Goal: Information Seeking & Learning: Learn about a topic

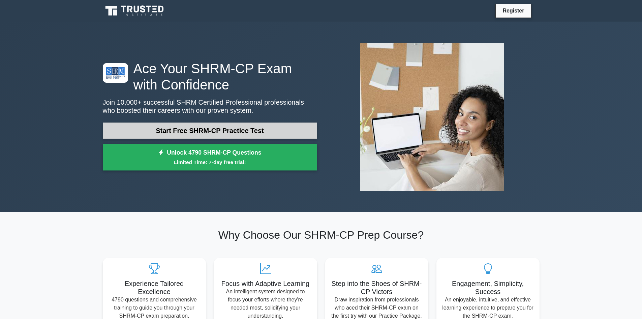
click at [183, 128] on link "Start Free SHRM-CP Practice Test" at bounding box center [210, 130] width 214 height 16
click at [210, 127] on link "Start Free SHRM-CP Practice Test" at bounding box center [210, 130] width 214 height 16
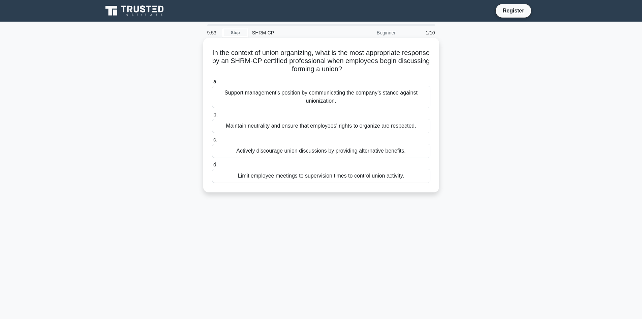
drag, startPoint x: 214, startPoint y: 82, endPoint x: 241, endPoint y: 107, distance: 36.7
click at [241, 107] on label "a. Support management's position by communicating the company's stance against …" at bounding box center [321, 93] width 218 height 30
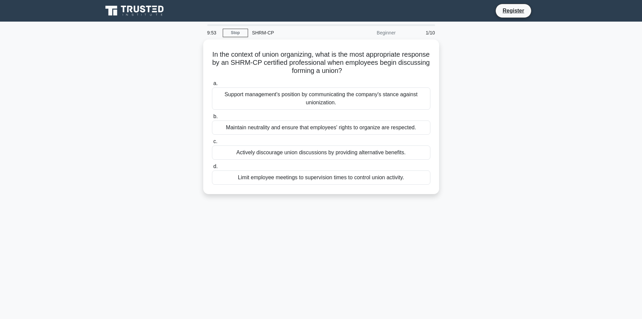
click at [182, 97] on div "In the context of union organizing, what is the most appropriate response by an…" at bounding box center [321, 120] width 445 height 163
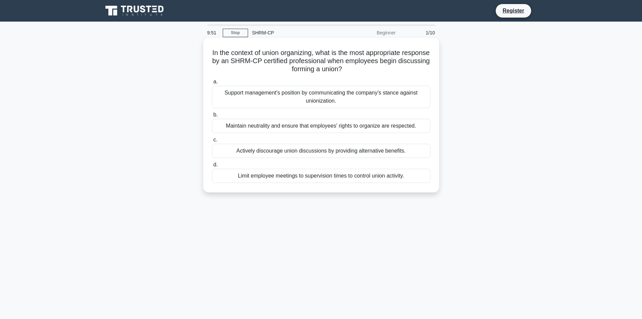
click at [311, 130] on div "Maintain neutrality and ensure that employees' rights to organize are respected." at bounding box center [321, 126] width 218 height 14
click at [212, 117] on input "b. Maintain neutrality and ensure that employees' rights to organize are respec…" at bounding box center [212, 115] width 0 height 4
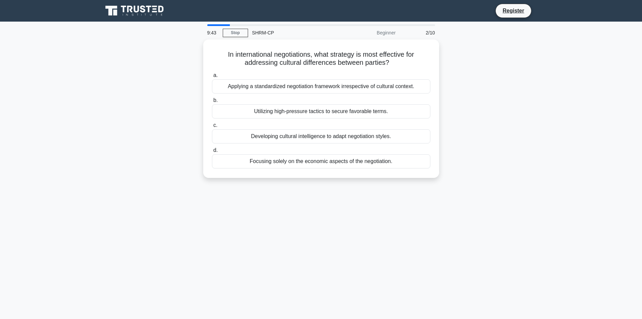
click at [210, 25] on div at bounding box center [218, 25] width 23 height 2
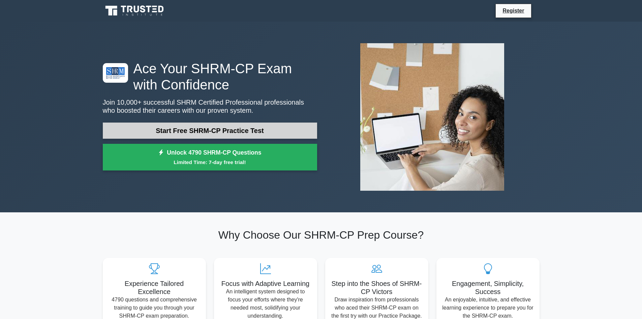
click at [194, 124] on link "Start Free SHRM-CP Practice Test" at bounding box center [210, 130] width 214 height 16
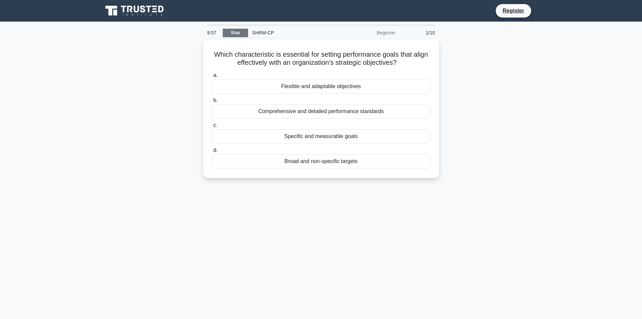
click at [231, 35] on link "Stop" at bounding box center [235, 33] width 25 height 8
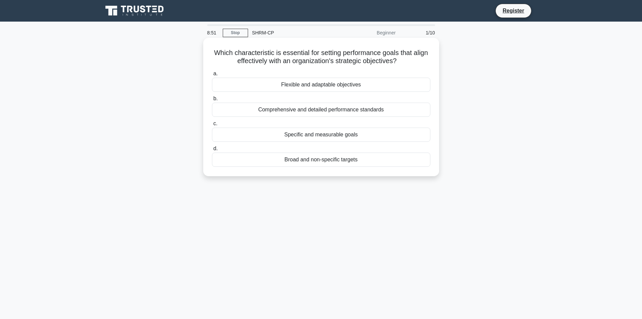
click at [274, 108] on div "Comprehensive and detailed performance standards" at bounding box center [321, 110] width 218 height 14
click at [212, 101] on input "b. Comprehensive and detailed performance standards" at bounding box center [212, 98] width 0 height 4
click at [363, 112] on div "Implementing remote work options" at bounding box center [321, 110] width 218 height 14
click at [212, 101] on input "b. Implementing remote work options" at bounding box center [212, 98] width 0 height 4
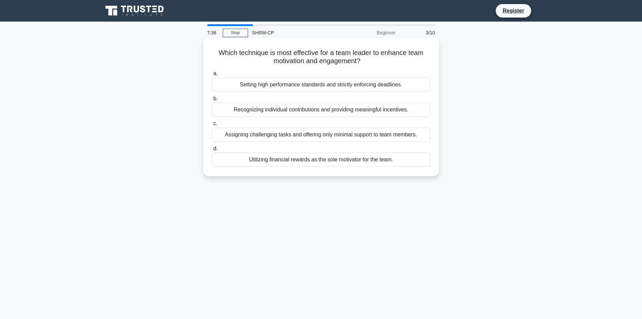
click at [288, 112] on div "Recognizing individual contributions and providing meaningful incentives." at bounding box center [321, 110] width 218 height 14
click at [212, 101] on input "b. Recognizing individual contributions and providing meaningful incentives." at bounding box center [212, 98] width 0 height 4
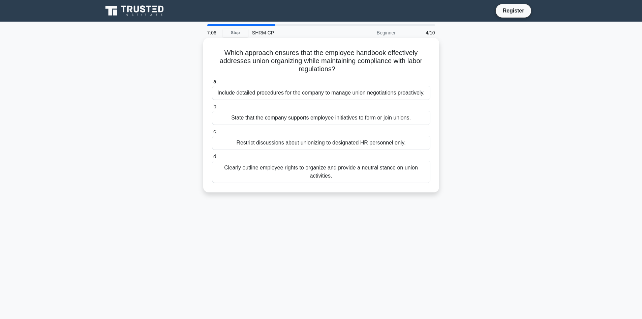
click at [319, 169] on div "Clearly outline employee rights to organize and provide a neutral stance on uni…" at bounding box center [321, 171] width 218 height 22
click at [212, 159] on input "d. Clearly outline employee rights to organize and provide a neutral stance on …" at bounding box center [212, 156] width 0 height 4
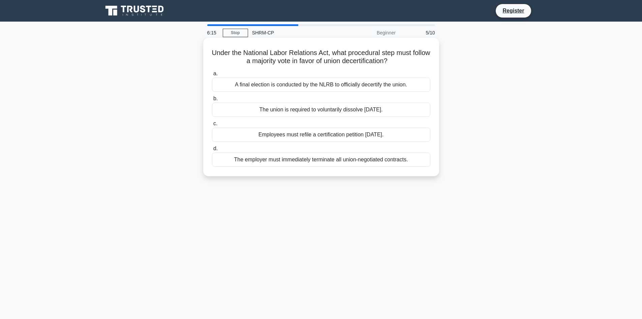
click at [393, 85] on div "A final election is conducted by the NLRB to officially decertify the union." at bounding box center [321, 85] width 218 height 14
click at [212, 76] on input "a. A final election is conducted by the NLRB to officially decertify the union." at bounding box center [212, 73] width 0 height 4
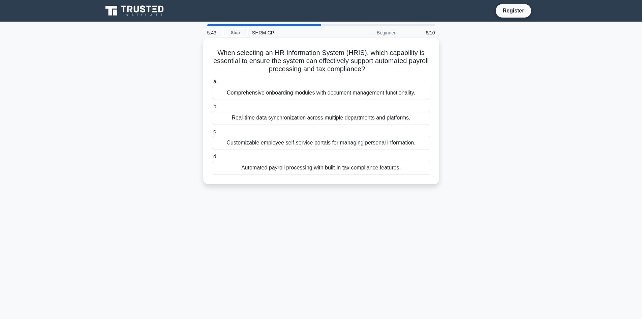
click at [386, 169] on div "Automated payroll processing with built-in tax compliance features." at bounding box center [321, 167] width 218 height 14
click at [212, 159] on input "d. Automated payroll processing with built-in tax compliance features." at bounding box center [212, 156] width 0 height 4
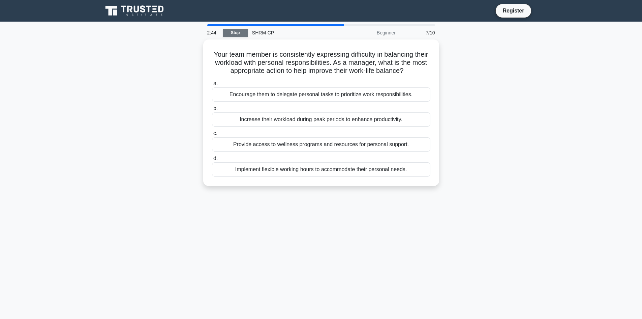
click at [242, 32] on link "Stop" at bounding box center [235, 33] width 25 height 8
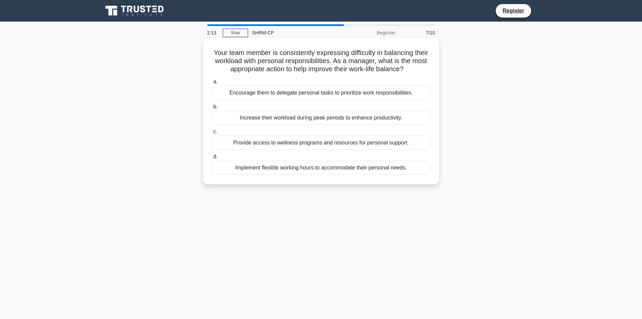
click at [316, 145] on div "Provide access to wellness programs and resources for personal support." at bounding box center [321, 143] width 218 height 14
click at [212, 134] on input "c. Provide access to wellness programs and resources for personal support." at bounding box center [212, 131] width 0 height 4
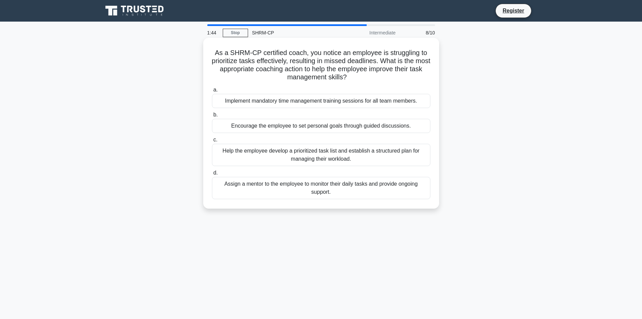
click at [363, 156] on div "Help the employee develop a prioritized task list and establish a structured pl…" at bounding box center [321, 155] width 218 height 22
click at [212, 142] on input "c. Help the employee develop a prioritized task list and establish a structured…" at bounding box center [212, 140] width 0 height 4
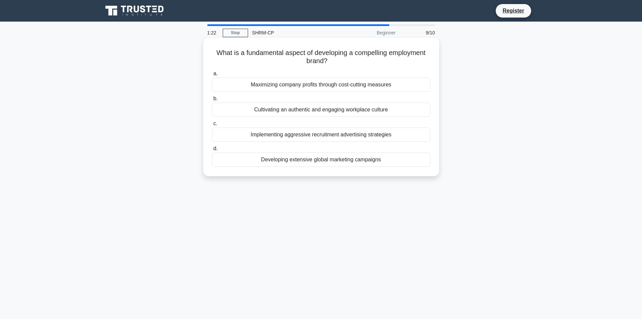
click at [272, 111] on div "Cultivating an authentic and engaging workplace culture" at bounding box center [321, 110] width 218 height 14
click at [212, 101] on input "b. Cultivating an authentic and engaging workplace culture" at bounding box center [212, 98] width 0 height 4
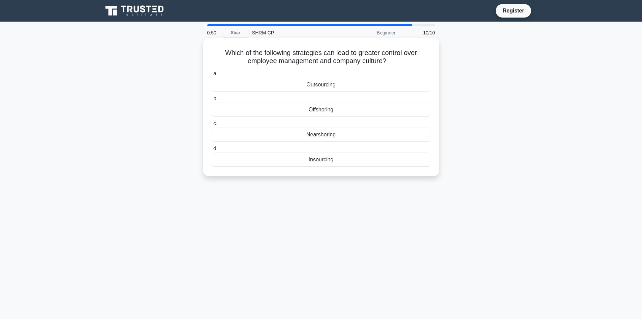
click at [313, 161] on div "Insourcing" at bounding box center [321, 159] width 218 height 14
click at [212, 151] on input "d. Insourcing" at bounding box center [212, 148] width 0 height 4
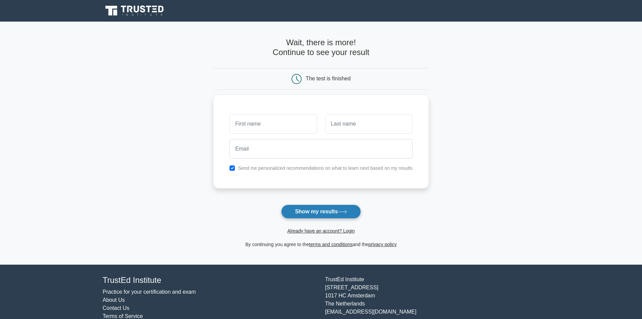
click at [331, 212] on button "Show my results" at bounding box center [321, 211] width 80 height 14
type input "[PERSON_NAME]"
type input "Valentine"
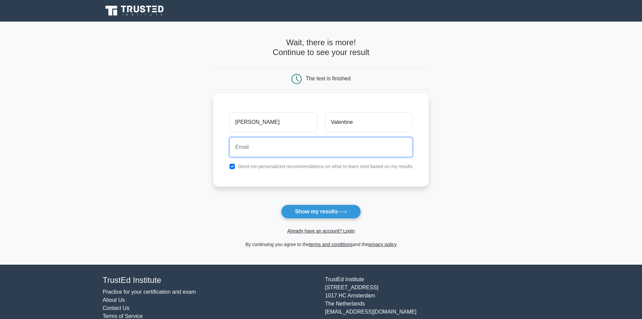
click at [332, 151] on input "email" at bounding box center [321, 147] width 183 height 20
type input "[EMAIL_ADDRESS][DOMAIN_NAME]"
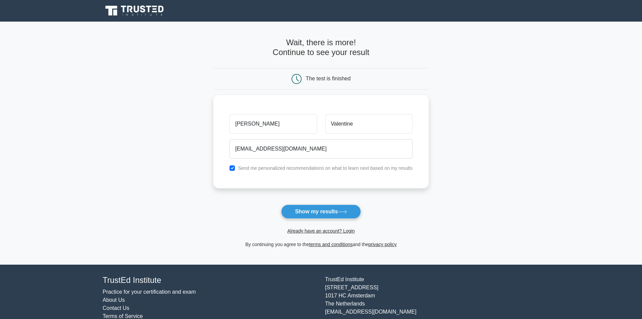
click at [204, 164] on main "Wait, there is more! Continue to see your result The test is finished [PERSON_N…" at bounding box center [321, 143] width 642 height 243
click at [347, 210] on icon at bounding box center [342, 212] width 9 height 4
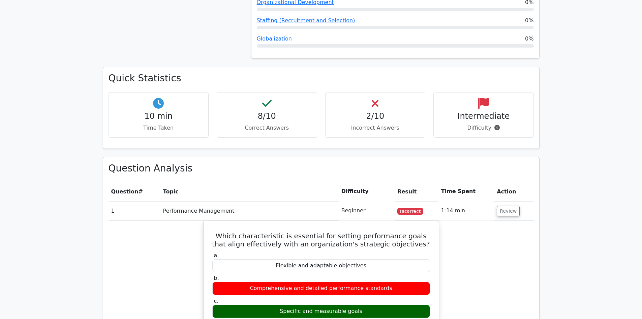
scroll to position [405, 0]
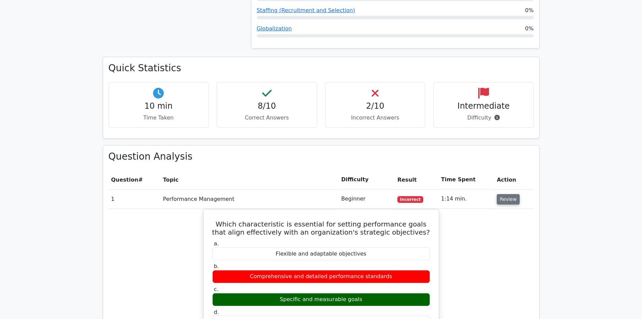
click at [512, 194] on button "Review" at bounding box center [508, 199] width 23 height 10
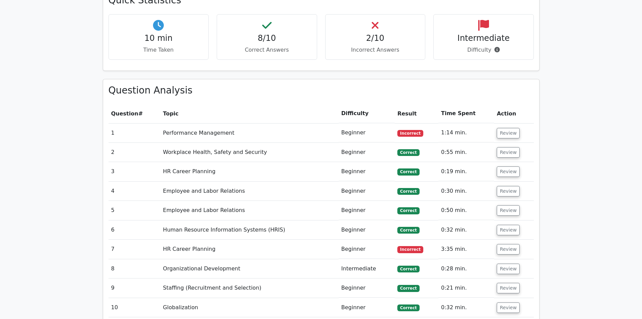
scroll to position [472, 0]
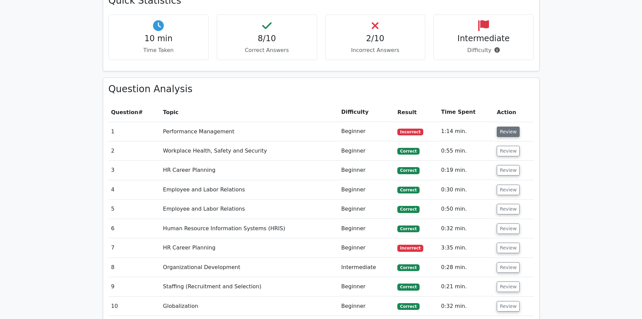
click at [506, 126] on button "Review" at bounding box center [508, 131] width 23 height 10
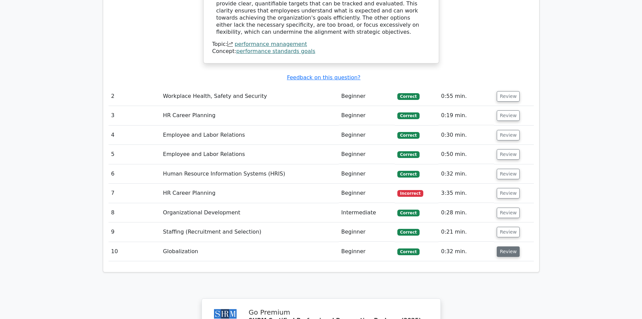
scroll to position [776, 0]
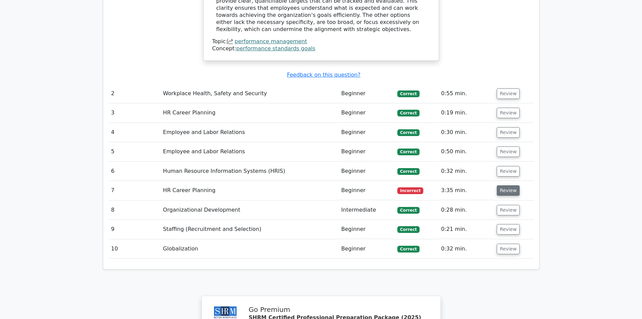
click at [507, 185] on button "Review" at bounding box center [508, 190] width 23 height 10
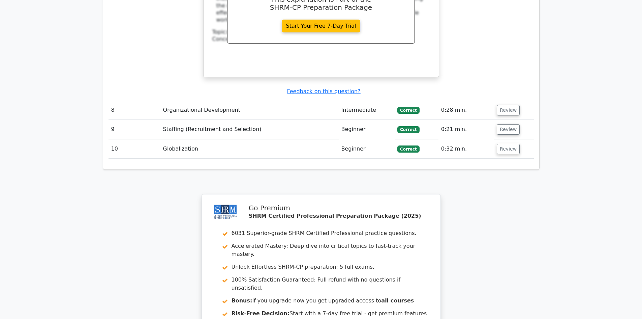
scroll to position [1248, 0]
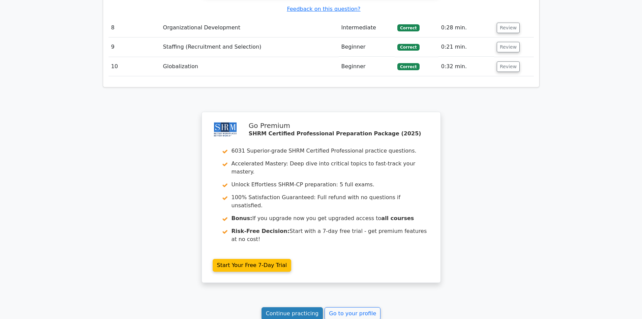
click at [282, 307] on link "Continue practicing" at bounding box center [293, 313] width 62 height 13
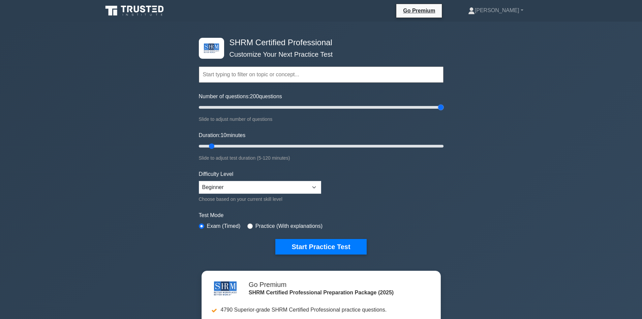
drag, startPoint x: 208, startPoint y: 107, endPoint x: 469, endPoint y: 109, distance: 260.3
type input "200"
click at [444, 109] on input "Number of questions: 200 questions" at bounding box center [321, 107] width 245 height 8
drag, startPoint x: 212, startPoint y: 145, endPoint x: 448, endPoint y: 138, distance: 235.8
type input "120"
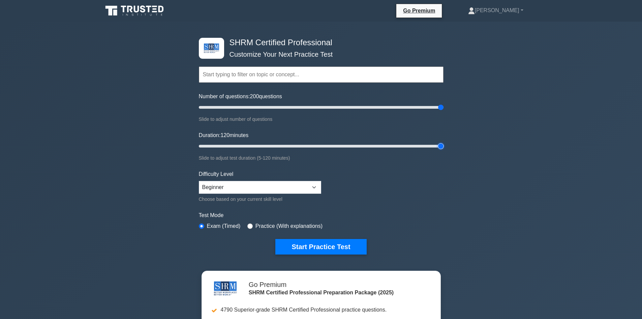
click at [444, 142] on input "Duration: 120 minutes" at bounding box center [321, 146] width 245 height 8
click at [502, 181] on div "SHRM Certified Professional Customize Your Next Practice Test Topics Change Man…" at bounding box center [321, 224] width 642 height 405
click at [310, 186] on select "Beginner Intermediate Expert" at bounding box center [260, 187] width 122 height 13
click at [155, 257] on div "SHRM Certified Professional Customize Your Next Practice Test Topics Change Man…" at bounding box center [321, 224] width 642 height 405
click at [250, 225] on input "radio" at bounding box center [249, 225] width 5 height 5
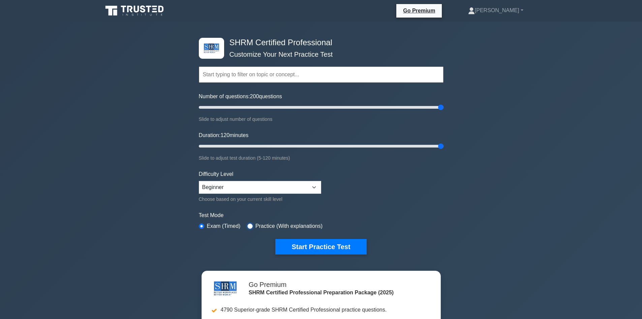
radio input "true"
click at [196, 227] on div "SHRM Certified Professional Customize Your Next Practice Test Topics Change Man…" at bounding box center [321, 146] width 253 height 249
click at [202, 226] on input "radio" at bounding box center [201, 225] width 5 height 5
radio input "true"
click at [314, 185] on select "Beginner Intermediate Expert" at bounding box center [260, 187] width 122 height 13
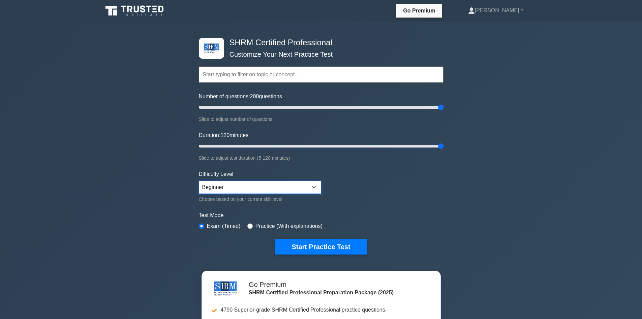
select select "expert"
click at [199, 181] on select "Beginner Intermediate Expert" at bounding box center [260, 187] width 122 height 13
click at [411, 214] on label "Test Mode" at bounding box center [321, 215] width 245 height 8
click at [329, 246] on button "Start Practice Test" at bounding box center [320, 247] width 91 height 16
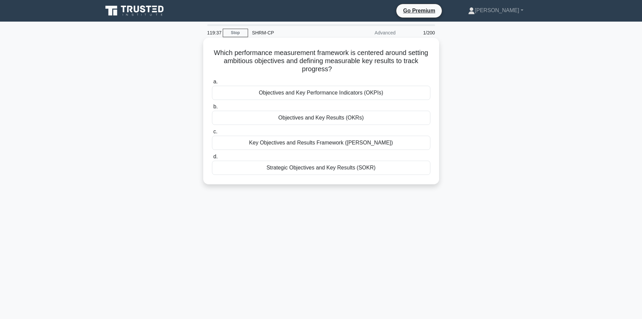
click at [287, 92] on div "Objectives and Key Performance Indicators (OKPIs)" at bounding box center [321, 93] width 218 height 14
click at [212, 84] on input "a. Objectives and Key Performance Indicators (OKPIs)" at bounding box center [212, 82] width 0 height 4
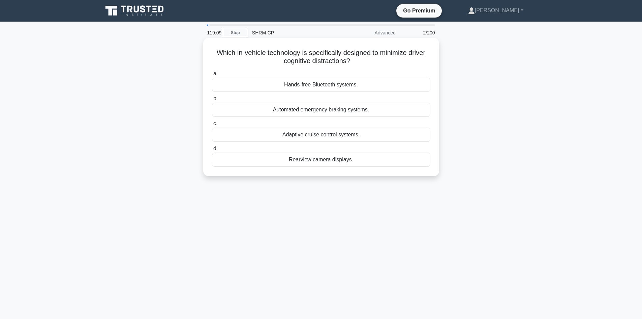
click at [343, 84] on div "Hands-free Bluetooth systems." at bounding box center [321, 85] width 218 height 14
click at [212, 76] on input "a. Hands-free Bluetooth systems." at bounding box center [212, 73] width 0 height 4
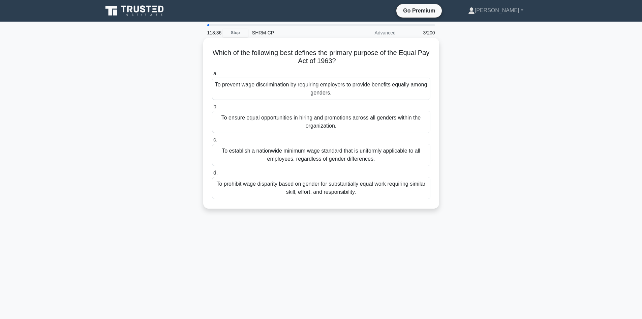
scroll to position [34, 0]
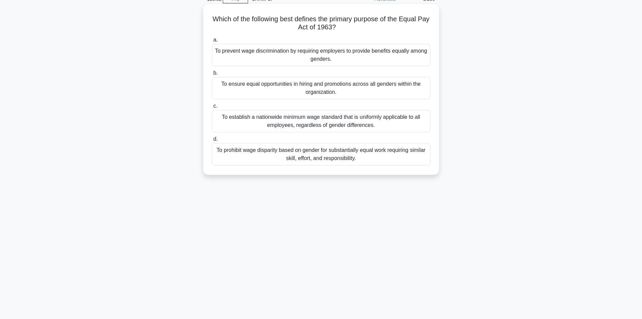
click at [339, 55] on div "To prevent wage discrimination by requiring employers to provide benefits equal…" at bounding box center [321, 55] width 218 height 22
click at [212, 42] on input "a. To prevent wage discrimination by requiring employers to provide benefits eq…" at bounding box center [212, 40] width 0 height 4
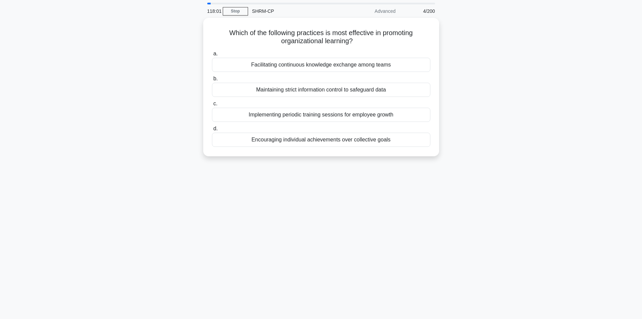
scroll to position [0, 0]
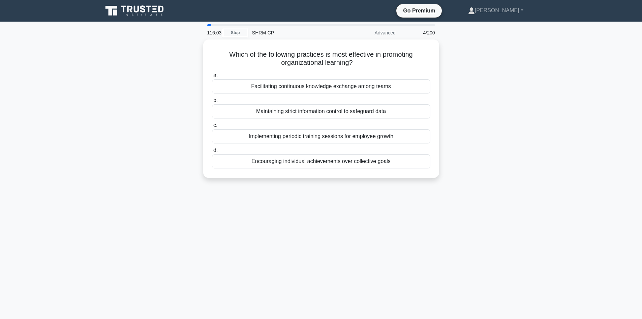
click at [478, 107] on div "Which of the following practices is most effective in promoting organizational …" at bounding box center [321, 112] width 445 height 146
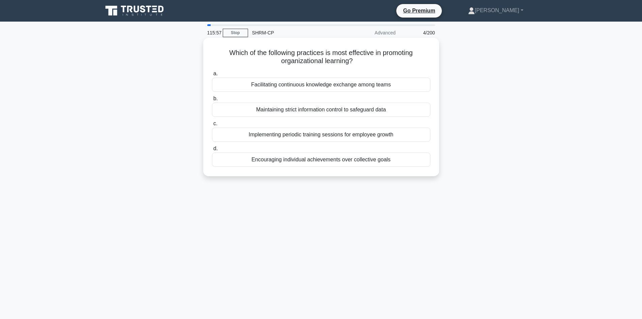
click at [337, 135] on div "Implementing periodic training sessions for employee growth" at bounding box center [321, 134] width 218 height 14
click at [212, 126] on input "c. Implementing periodic training sessions for employee growth" at bounding box center [212, 123] width 0 height 4
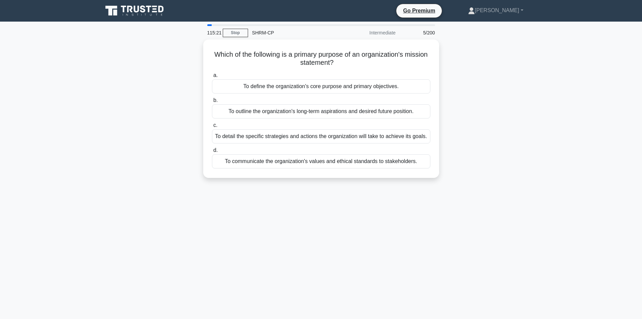
click at [444, 186] on div "Which of the following is a primary purpose of an organization's mission statem…" at bounding box center [321, 112] width 445 height 146
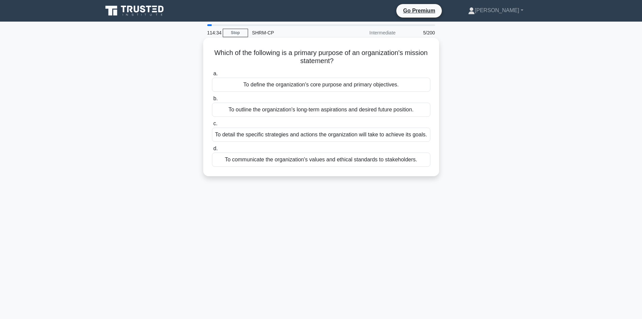
click at [327, 86] on div "To define the organization's core purpose and primary objectives." at bounding box center [321, 85] width 218 height 14
click at [212, 76] on input "a. To define the organization's core purpose and primary objectives." at bounding box center [212, 73] width 0 height 4
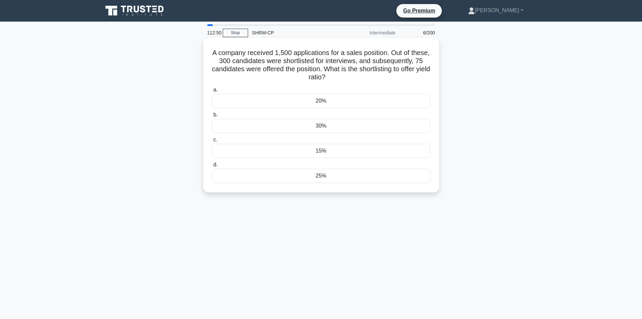
click at [312, 179] on div "25%" at bounding box center [321, 176] width 218 height 14
click at [212, 167] on input "d. 25%" at bounding box center [212, 165] width 0 height 4
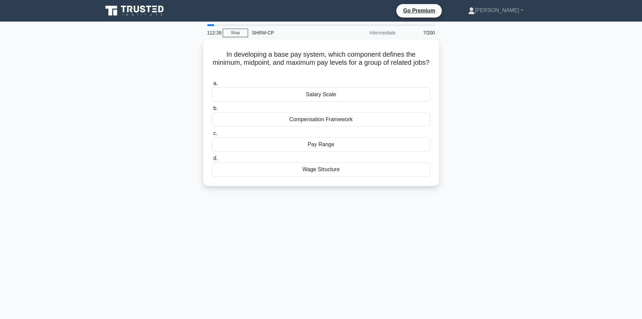
click at [488, 122] on div "In developing a base pay system, which component defines the minimum, midpoint,…" at bounding box center [321, 116] width 445 height 154
click at [576, 137] on main "112:24 Stop SHRM-CP Intermediate 7/200 In developing a base pay system, which c…" at bounding box center [321, 193] width 642 height 343
click at [338, 205] on div "112:17 Stop SHRM-CP Intermediate 7/200 In developing a base pay system, which c…" at bounding box center [321, 192] width 445 height 337
click at [348, 120] on div "Compensation Framework" at bounding box center [321, 118] width 218 height 14
click at [212, 109] on input "b. Compensation Framework" at bounding box center [212, 107] width 0 height 4
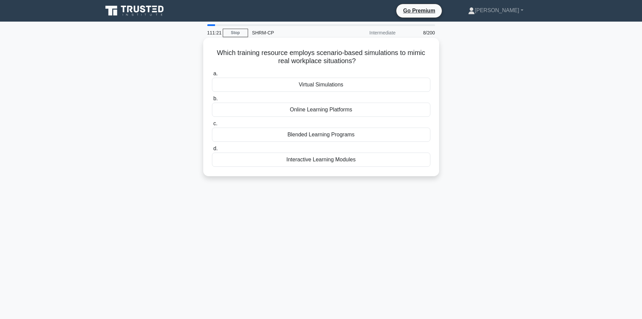
click at [325, 160] on div "Interactive Learning Modules" at bounding box center [321, 159] width 218 height 14
click at [212, 151] on input "d. Interactive Learning Modules" at bounding box center [212, 148] width 0 height 4
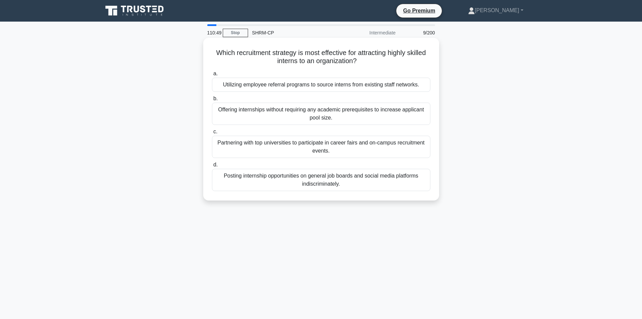
click at [371, 147] on div "Partnering with top universities to participate in career fairs and on-campus r…" at bounding box center [321, 147] width 218 height 22
click at [212, 134] on input "c. Partnering with top universities to participate in career fairs and on-campu…" at bounding box center [212, 131] width 0 height 4
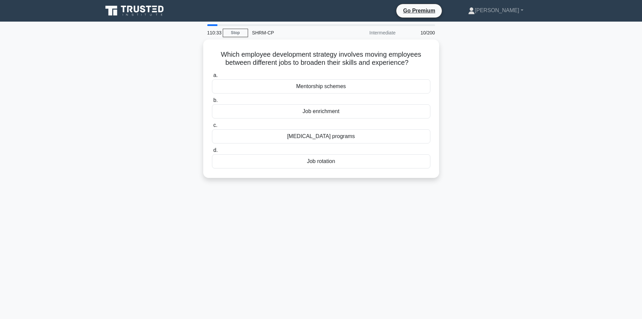
click at [536, 133] on div "Which employee development strategy involves moving employees between different…" at bounding box center [321, 112] width 445 height 146
click at [299, 132] on div "Cross-training programs" at bounding box center [321, 134] width 218 height 14
click at [212, 126] on input "c. Cross-training programs" at bounding box center [212, 123] width 0 height 4
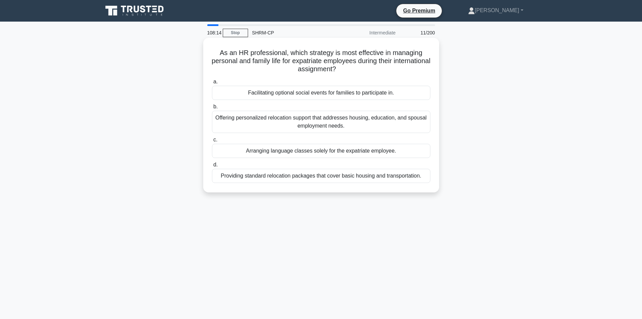
click at [331, 121] on div "Offering personalized relocation support that addresses housing, education, and…" at bounding box center [321, 122] width 218 height 22
click at [212, 109] on input "b. Offering personalized relocation support that addresses housing, education, …" at bounding box center [212, 107] width 0 height 4
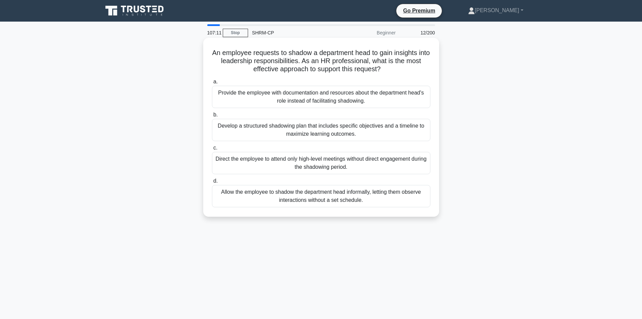
click at [256, 131] on div "Develop a structured shadowing plan that includes specific objectives and a tim…" at bounding box center [321, 130] width 218 height 22
click at [212, 117] on input "b. Develop a structured shadowing plan that includes specific objectives and a …" at bounding box center [212, 115] width 0 height 4
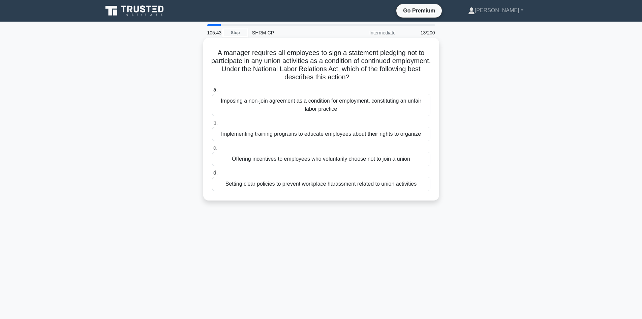
click at [381, 134] on div "Implementing training programs to educate employees about their rights to organ…" at bounding box center [321, 134] width 218 height 14
click at [212, 125] on input "b. Implementing training programs to educate employees about their rights to or…" at bounding box center [212, 123] width 0 height 4
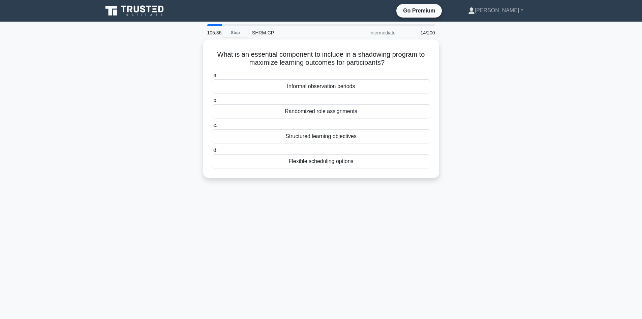
click at [537, 157] on div "What is an essential component to include in a shadowing program to maximize le…" at bounding box center [321, 112] width 445 height 146
click at [565, 254] on main "105:31 Stop SHRM-CP Intermediate 14/200 What is an essential component to inclu…" at bounding box center [321, 193] width 642 height 343
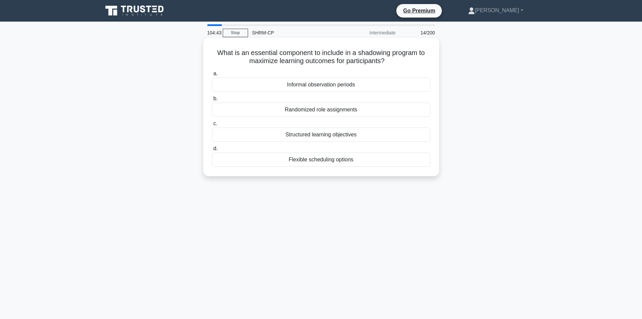
click at [319, 136] on div "Structured learning objectives" at bounding box center [321, 134] width 218 height 14
click at [212, 126] on input "c. Structured learning objectives" at bounding box center [212, 123] width 0 height 4
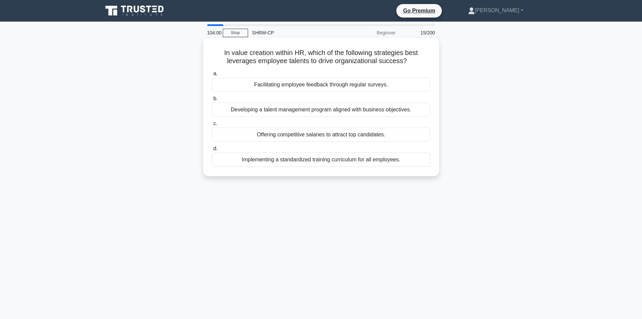
click at [305, 108] on div "Developing a talent management program aligned with business objectives." at bounding box center [321, 110] width 218 height 14
click at [212, 101] on input "b. Developing a talent management program aligned with business objectives." at bounding box center [212, 98] width 0 height 4
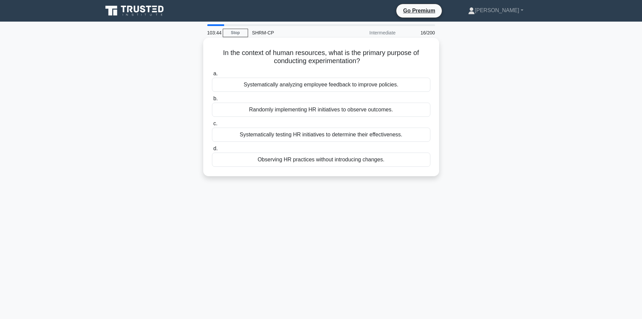
click at [396, 137] on div "Systematically testing HR initiatives to determine their effectiveness." at bounding box center [321, 134] width 218 height 14
click at [212, 126] on input "c. Systematically testing HR initiatives to determine their effectiveness." at bounding box center [212, 123] width 0 height 4
click at [342, 159] on div "Offering job benefits in exchange for sexual favors." at bounding box center [321, 159] width 218 height 14
click at [212, 151] on input "d. Offering job benefits in exchange for sexual favors." at bounding box center [212, 148] width 0 height 4
click at [301, 110] on div "Verification through cross-referencing with multiple sources." at bounding box center [321, 110] width 218 height 14
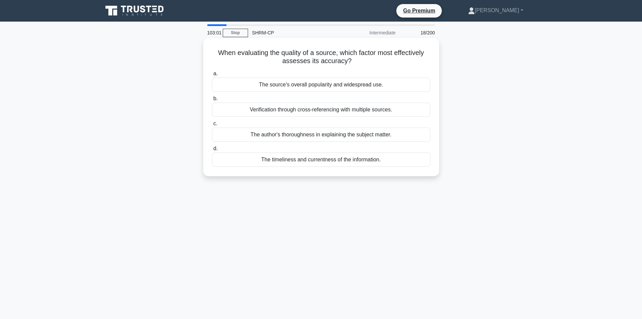
click at [212, 101] on input "b. Verification through cross-referencing with multiple sources." at bounding box center [212, 98] width 0 height 4
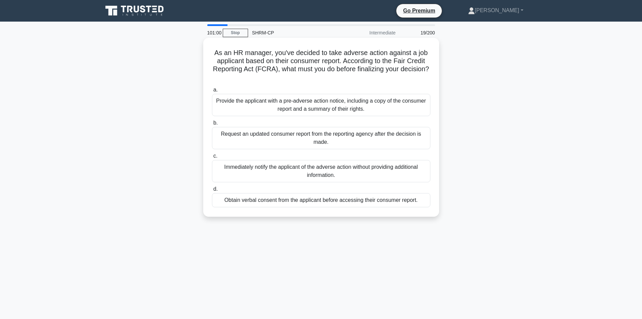
click at [337, 106] on div "Provide the applicant with a pre-adverse action notice, including a copy of the…" at bounding box center [321, 105] width 218 height 22
click at [212, 92] on input "a. Provide the applicant with a pre-adverse action notice, including a copy of …" at bounding box center [212, 90] width 0 height 4
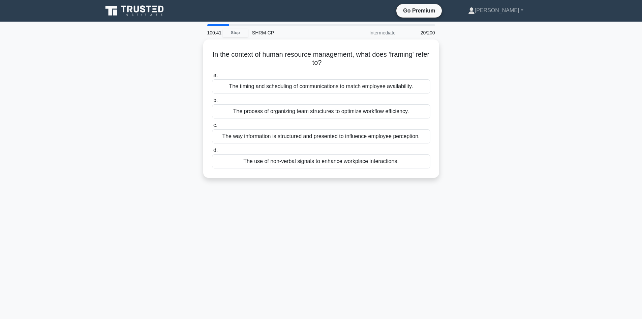
click at [510, 164] on div "In the context of human resource management, what does 'framing' refer to? .spi…" at bounding box center [321, 112] width 445 height 146
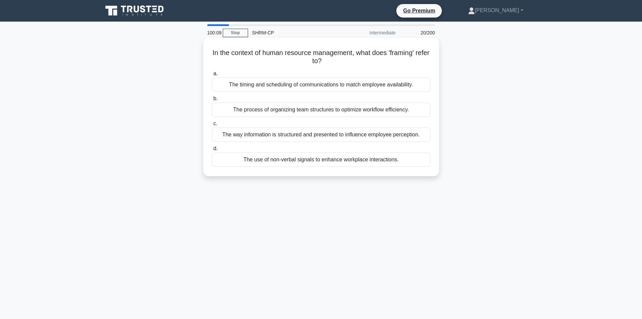
click at [361, 136] on div "The way information is structured and presented to influence employee perceptio…" at bounding box center [321, 134] width 218 height 14
click at [212, 126] on input "c. The way information is structured and presented to influence employee percep…" at bounding box center [212, 123] width 0 height 4
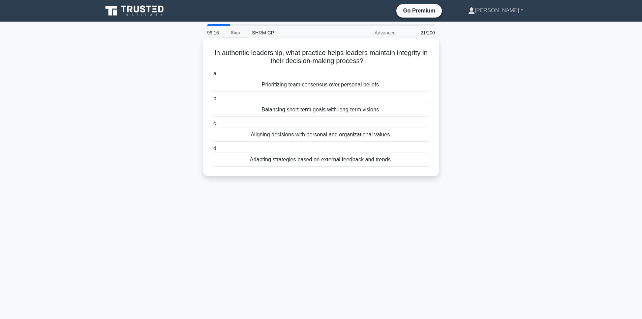
click at [267, 136] on div "Aligning decisions with personal and organizational values." at bounding box center [321, 134] width 218 height 14
click at [212, 126] on input "c. Aligning decisions with personal and organizational values." at bounding box center [212, 123] width 0 height 4
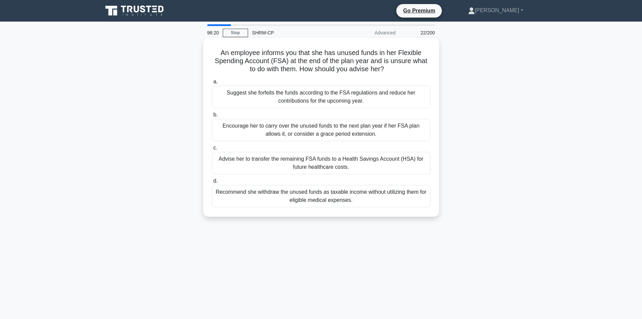
click at [287, 128] on div "Encourage her to carry over the unused funds to the next plan year if her FSA p…" at bounding box center [321, 130] width 218 height 22
click at [212, 117] on input "b. Encourage her to carry over the unused funds to the next plan year if her FS…" at bounding box center [212, 115] width 0 height 4
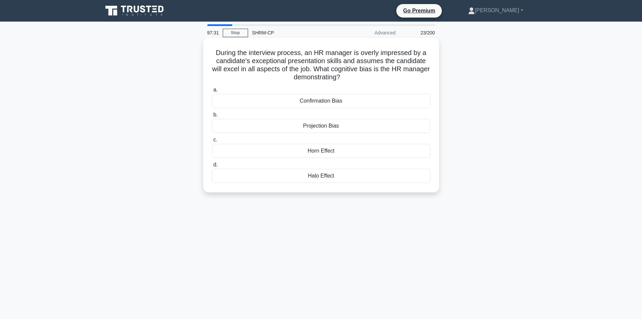
click at [281, 175] on div "Halo Effect" at bounding box center [321, 176] width 218 height 14
click at [212, 167] on input "d. Halo Effect" at bounding box center [212, 165] width 0 height 4
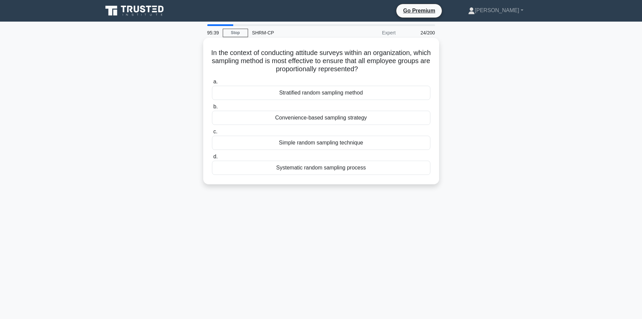
click at [280, 94] on div "Stratified random sampling method" at bounding box center [321, 93] width 218 height 14
click at [212, 84] on input "a. Stratified random sampling method" at bounding box center [212, 82] width 0 height 4
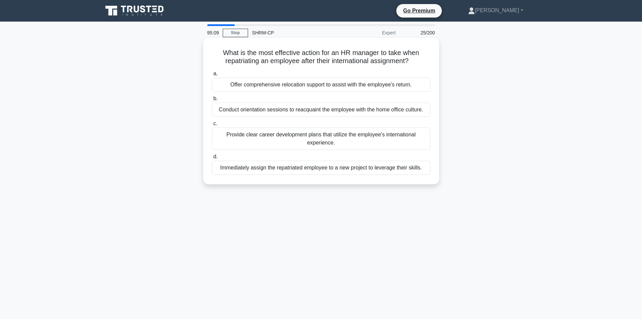
click at [267, 110] on div "Conduct orientation sessions to reacquaint the employee with the home office cu…" at bounding box center [321, 110] width 218 height 14
click at [212, 101] on input "b. Conduct orientation sessions to reacquaint the employee with the home office…" at bounding box center [212, 98] width 0 height 4
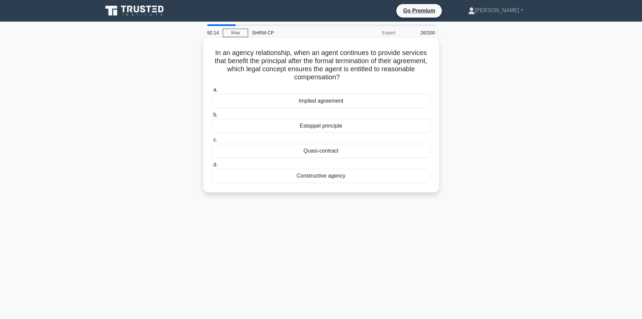
click at [354, 101] on div "Implied agreement" at bounding box center [321, 101] width 218 height 14
click at [212, 92] on input "a. Implied agreement" at bounding box center [212, 90] width 0 height 4
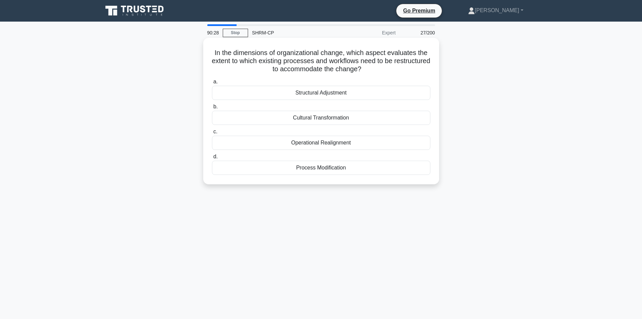
click at [324, 169] on div "Process Modification" at bounding box center [321, 167] width 218 height 14
click at [212, 159] on input "d. Process Modification" at bounding box center [212, 156] width 0 height 4
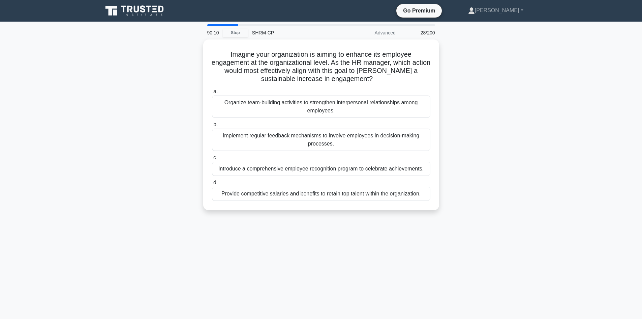
scroll to position [34, 0]
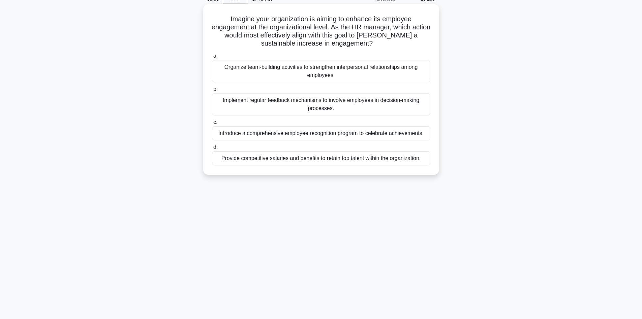
click at [388, 72] on div "Organize team-building activities to strengthen interpersonal relationships amo…" at bounding box center [321, 71] width 218 height 22
click at [212, 58] on input "a. Organize team-building activities to strengthen interpersonal relationships …" at bounding box center [212, 56] width 0 height 4
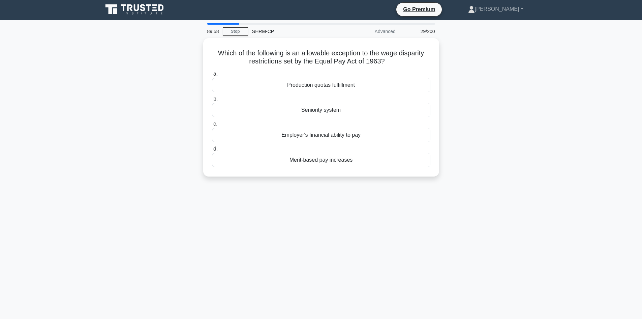
scroll to position [0, 0]
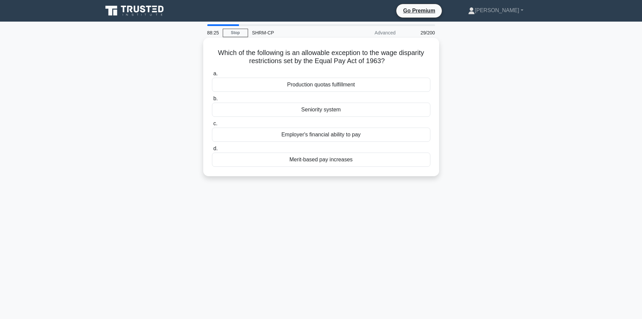
click at [325, 161] on div "Merit-based pay increases" at bounding box center [321, 159] width 218 height 14
click at [212, 151] on input "d. Merit-based pay increases" at bounding box center [212, 148] width 0 height 4
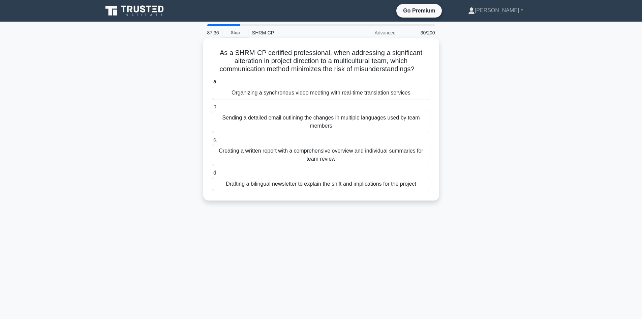
click at [403, 187] on div "Drafting a bilingual newsletter to explain the shift and implications for the p…" at bounding box center [321, 184] width 218 height 14
click at [212, 175] on input "d. Drafting a bilingual newsletter to explain the shift and implications for th…" at bounding box center [212, 173] width 0 height 4
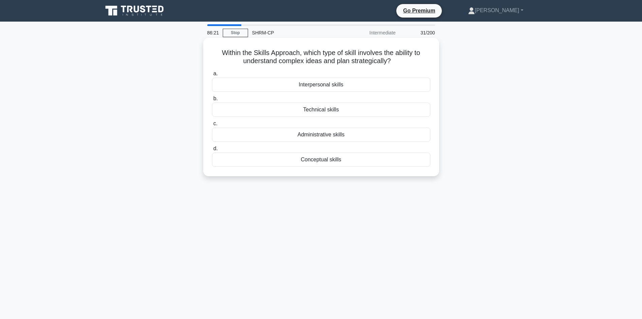
click at [349, 161] on div "Conceptual skills" at bounding box center [321, 159] width 218 height 14
click at [212, 151] on input "d. Conceptual skills" at bounding box center [212, 148] width 0 height 4
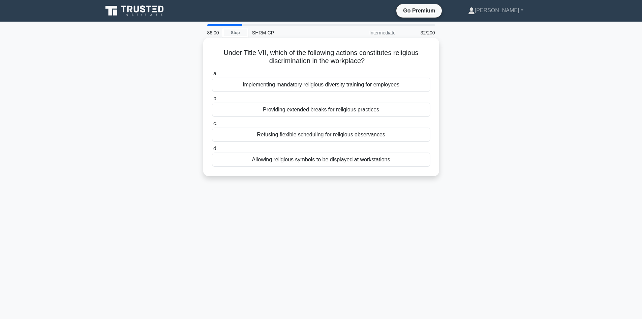
click at [322, 137] on div "Refusing flexible scheduling for religious observances" at bounding box center [321, 134] width 218 height 14
click at [212, 126] on input "c. Refusing flexible scheduling for religious observances" at bounding box center [212, 123] width 0 height 4
click at [305, 112] on div "Encouraging participative decision-making." at bounding box center [321, 110] width 218 height 14
click at [212, 101] on input "b. Encouraging participative decision-making." at bounding box center [212, 98] width 0 height 4
click at [394, 162] on div "Lobbying federal government to influence labor policies" at bounding box center [321, 159] width 218 height 14
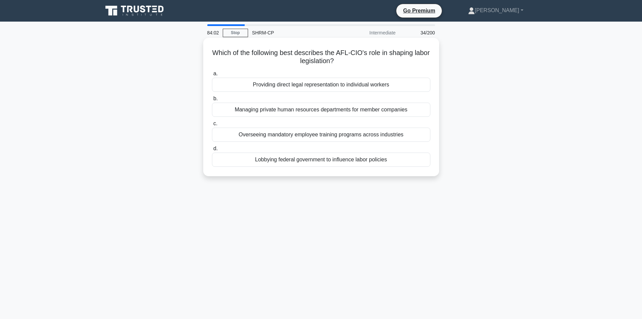
click at [212, 151] on input "d. Lobbying federal government to influence labor policies" at bounding box center [212, 148] width 0 height 4
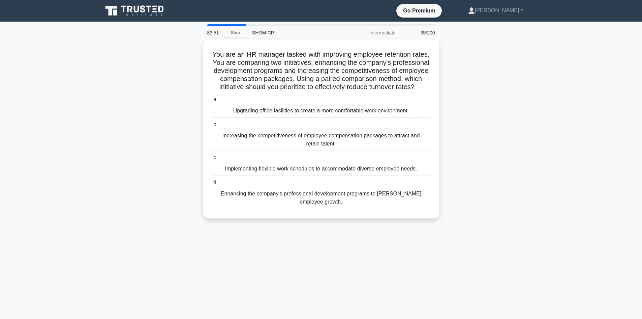
click at [513, 101] on div "You are an HR manager tasked with improving employee retention rates. You are c…" at bounding box center [321, 132] width 445 height 187
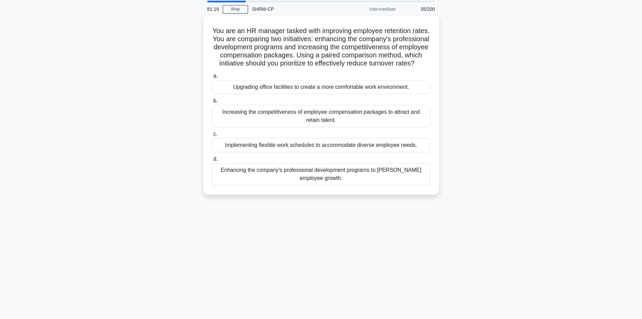
scroll to position [12, 0]
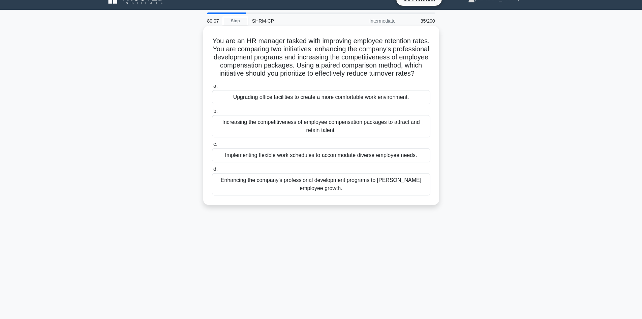
click at [303, 162] on div "Implementing flexible work schedules to accommodate diverse employee needs." at bounding box center [321, 155] width 218 height 14
click at [212, 146] on input "c. Implementing flexible work schedules to accommodate diverse employee needs." at bounding box center [212, 144] width 0 height 4
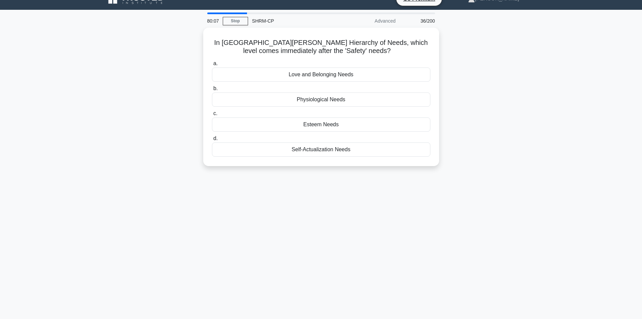
scroll to position [0, 0]
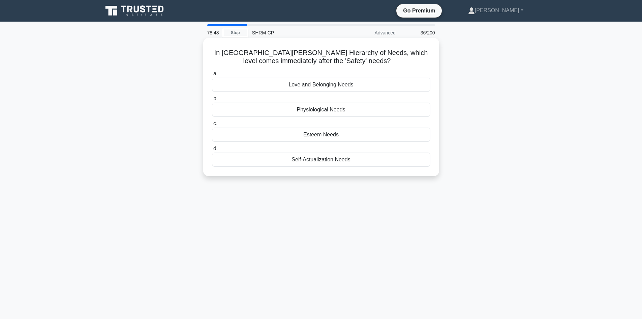
click at [348, 108] on div "Physiological Needs" at bounding box center [321, 110] width 218 height 14
click at [212, 101] on input "b. Physiological Needs" at bounding box center [212, 98] width 0 height 4
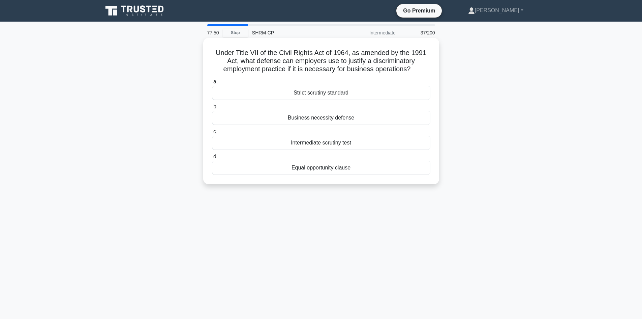
click at [386, 119] on div "Business necessity defense" at bounding box center [321, 118] width 218 height 14
click at [212, 109] on input "b. Business necessity defense" at bounding box center [212, 107] width 0 height 4
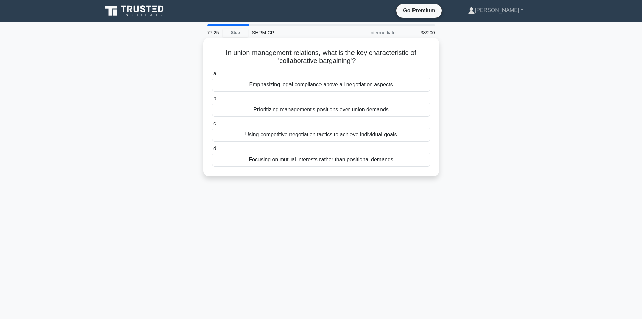
click at [375, 163] on div "Focusing on mutual interests rather than positional demands" at bounding box center [321, 159] width 218 height 14
click at [212, 151] on input "d. Focusing on mutual interests rather than positional demands" at bounding box center [212, 148] width 0 height 4
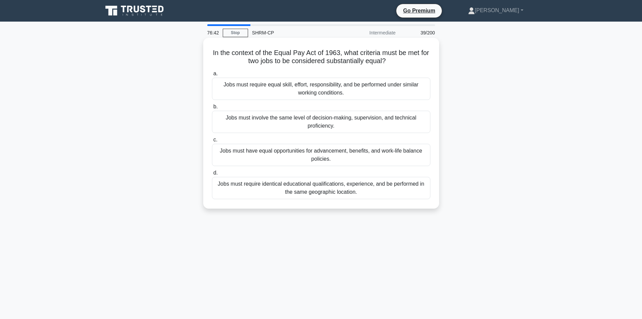
click at [387, 85] on div "Jobs must require equal skill, effort, responsibility, and be performed under s…" at bounding box center [321, 89] width 218 height 22
click at [212, 76] on input "a. Jobs must require equal skill, effort, responsibility, and be performed unde…" at bounding box center [212, 73] width 0 height 4
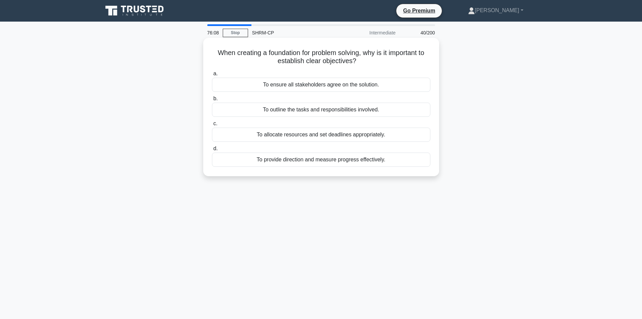
click at [355, 159] on div "To provide direction and measure progress effectively." at bounding box center [321, 159] width 218 height 14
click at [212, 151] on input "d. To provide direction and measure progress effectively." at bounding box center [212, 148] width 0 height 4
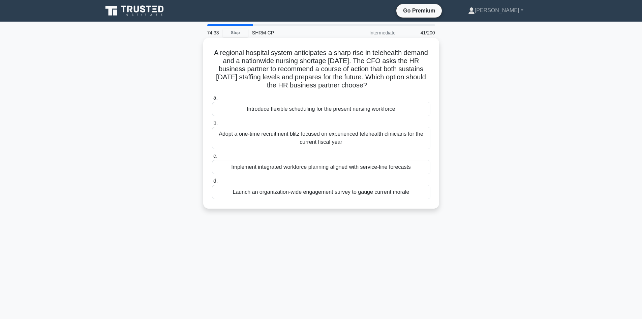
click at [386, 169] on div "Implement integrated workforce planning aligned with service-line forecasts" at bounding box center [321, 167] width 218 height 14
click at [212, 158] on input "c. Implement integrated workforce planning aligned with service-line forecasts" at bounding box center [212, 156] width 0 height 4
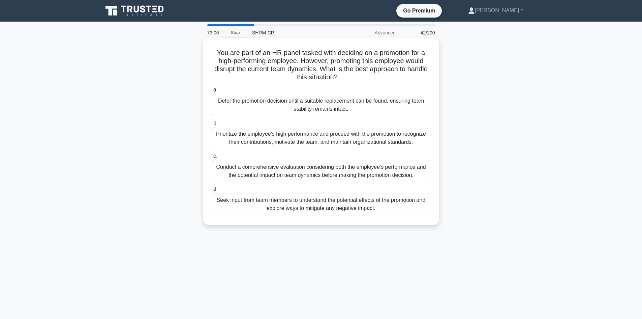
click at [395, 169] on div "Conduct a comprehensive evaluation considering both the employee's performance …" at bounding box center [321, 171] width 218 height 22
click at [212, 158] on input "c. Conduct a comprehensive evaluation considering both the employee's performan…" at bounding box center [212, 156] width 0 height 4
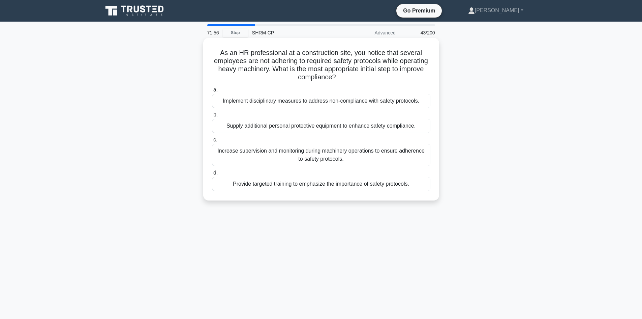
click at [299, 184] on div "Provide targeted training to emphasize the importance of safety protocols." at bounding box center [321, 184] width 218 height 14
click at [212, 175] on input "d. Provide targeted training to emphasize the importance of safety protocols." at bounding box center [212, 173] width 0 height 4
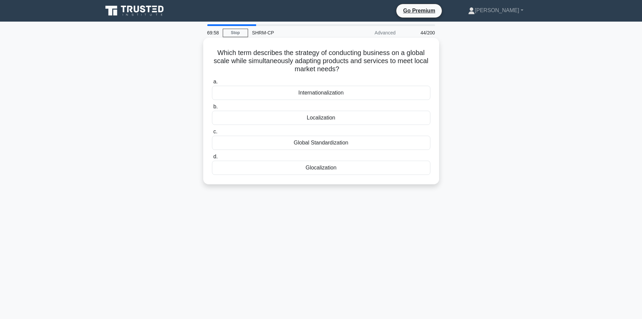
click at [374, 97] on div "Internationalization" at bounding box center [321, 93] width 218 height 14
click at [212, 84] on input "a. Internationalization" at bounding box center [212, 82] width 0 height 4
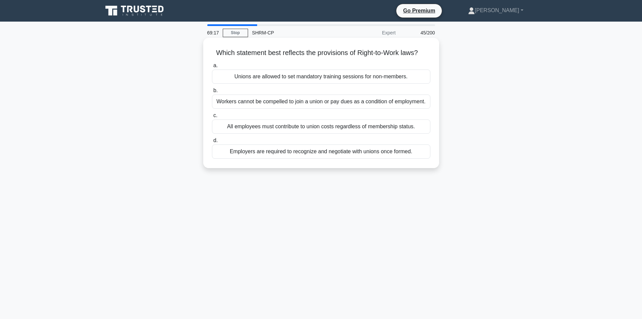
click at [303, 102] on div "Workers cannot be compelled to join a union or pay dues as a condition of emplo…" at bounding box center [321, 101] width 218 height 14
click at [212, 93] on input "b. Workers cannot be compelled to join a union or pay dues as a condition of em…" at bounding box center [212, 90] width 0 height 4
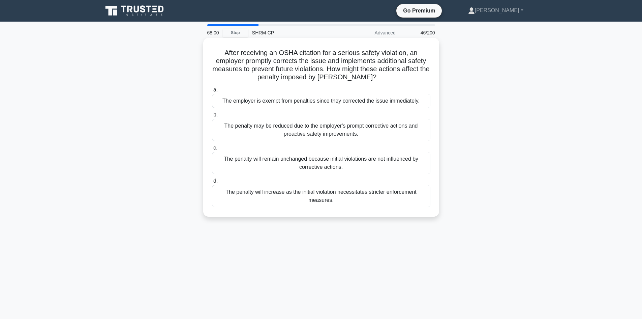
click at [380, 132] on div "The penalty may be reduced due to the employer's prompt corrective actions and …" at bounding box center [321, 130] width 218 height 22
click at [212, 117] on input "b. The penalty may be reduced due to the employer's prompt corrective actions a…" at bounding box center [212, 115] width 0 height 4
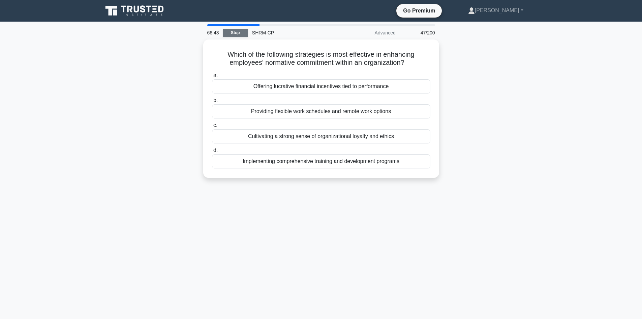
click at [239, 32] on link "Stop" at bounding box center [235, 33] width 25 height 8
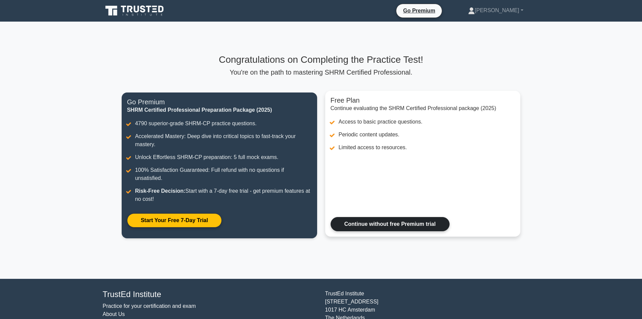
click at [416, 225] on link "Continue without free Premium trial" at bounding box center [390, 224] width 119 height 14
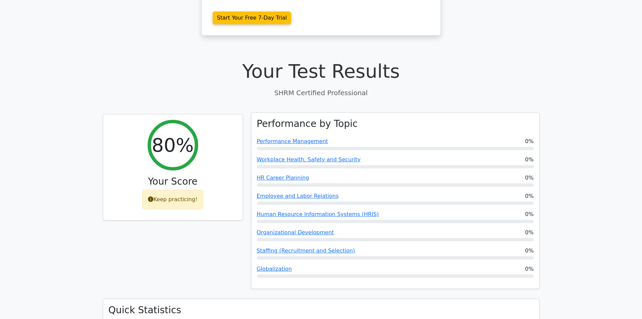
scroll to position [169, 0]
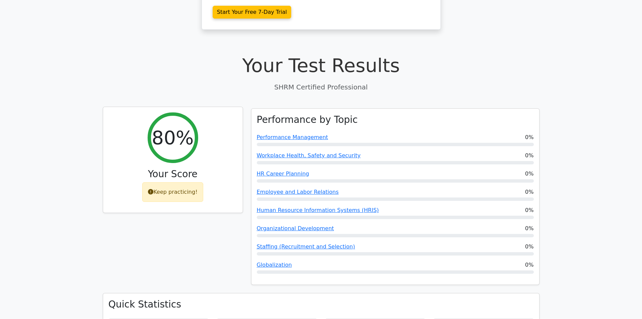
click at [165, 182] on div "Keep practicing!" at bounding box center [172, 192] width 61 height 20
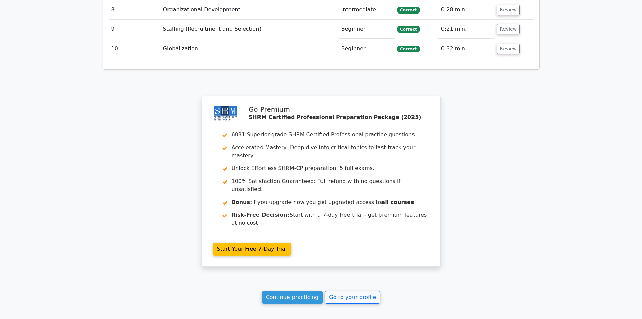
scroll to position [978, 0]
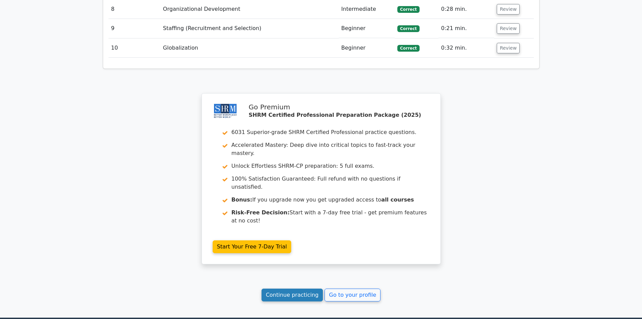
click at [289, 288] on link "Continue practicing" at bounding box center [293, 294] width 62 height 13
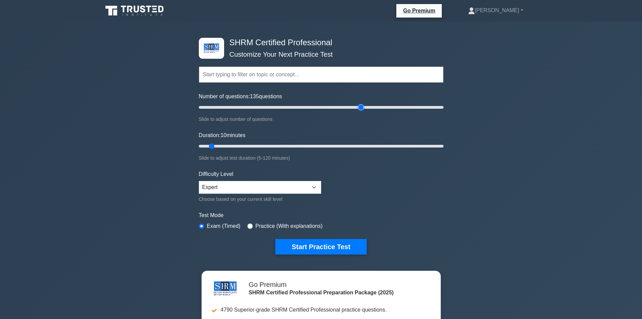
drag, startPoint x: 207, startPoint y: 106, endPoint x: 359, endPoint y: 108, distance: 152.4
type input "135"
click at [359, 108] on input "Number of questions: 135 questions" at bounding box center [321, 107] width 245 height 8
drag, startPoint x: 211, startPoint y: 145, endPoint x: 420, endPoint y: 153, distance: 209.6
type input "110"
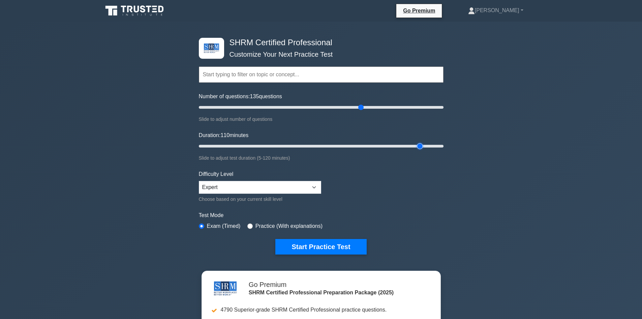
click at [420, 150] on input "Duration: 110 minutes" at bounding box center [321, 146] width 245 height 8
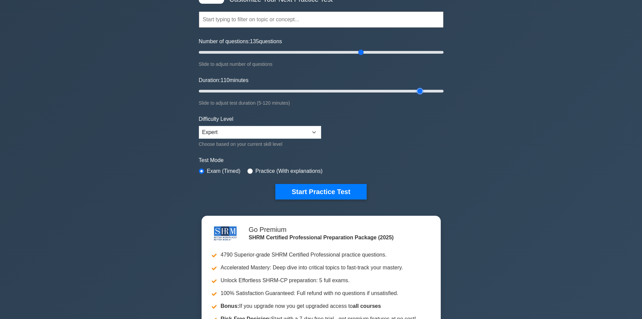
scroll to position [67, 0]
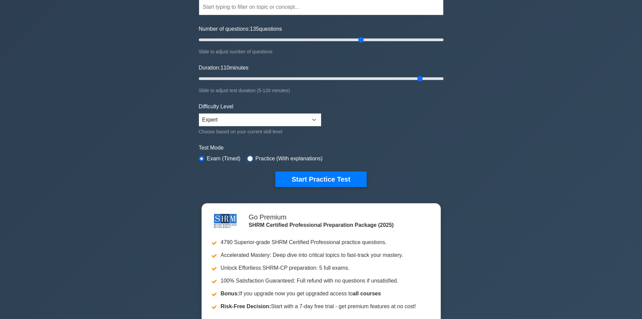
click at [247, 157] on input "radio" at bounding box center [249, 158] width 5 height 5
radio input "true"
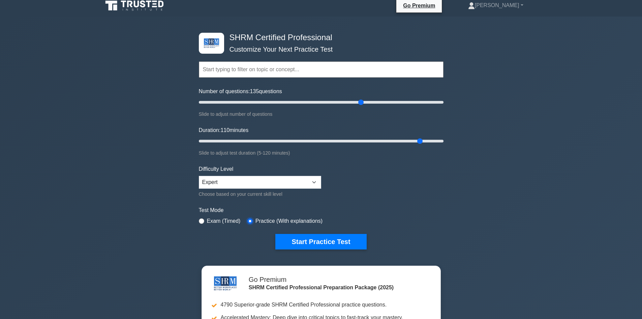
scroll to position [0, 0]
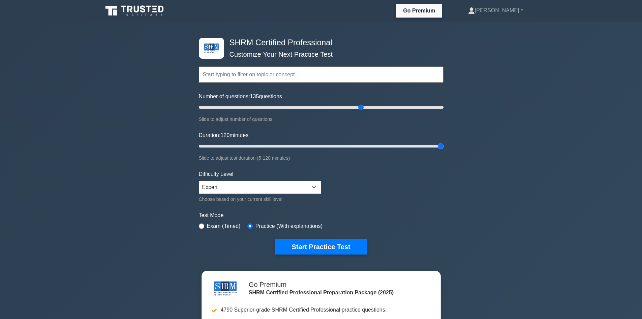
drag, startPoint x: 423, startPoint y: 146, endPoint x: 447, endPoint y: 143, distance: 23.8
type input "120"
click at [444, 143] on input "Duration: 120 minutes" at bounding box center [321, 146] width 245 height 8
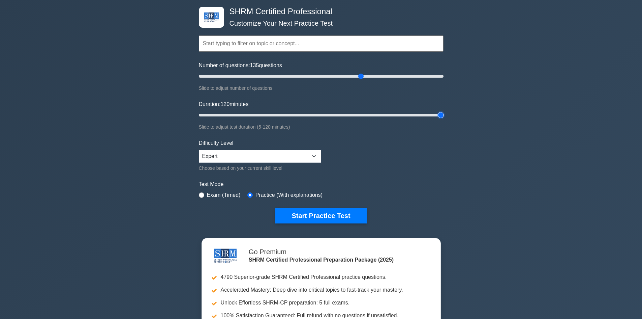
scroll to position [101, 0]
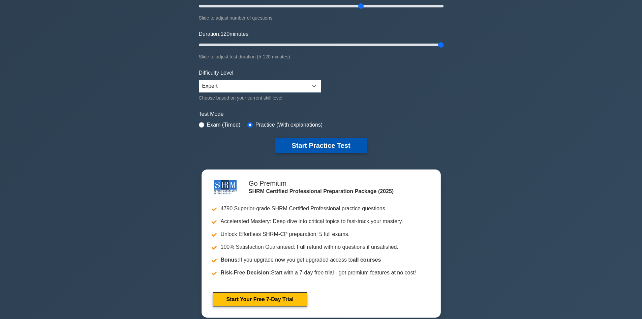
click at [352, 148] on button "Start Practice Test" at bounding box center [320, 146] width 91 height 16
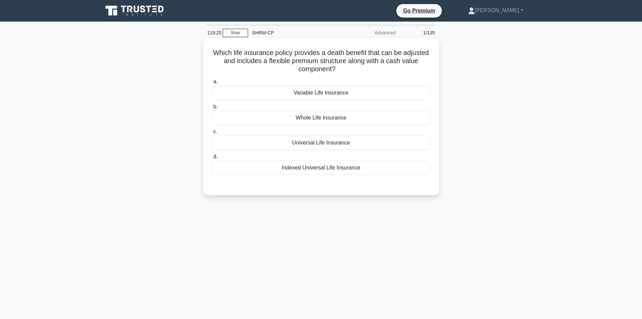
click at [301, 93] on div "Variable Life Insurance" at bounding box center [321, 93] width 218 height 14
click at [212, 84] on input "a. Variable Life Insurance" at bounding box center [212, 82] width 0 height 4
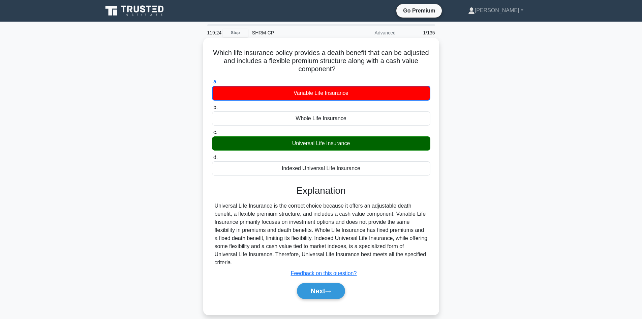
click at [314, 146] on div "Universal Life Insurance" at bounding box center [321, 143] width 218 height 14
click at [212, 135] on input "c. Universal Life Insurance" at bounding box center [212, 132] width 0 height 4
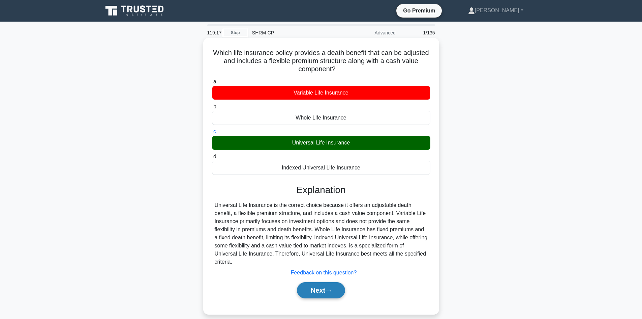
click at [329, 285] on button "Next" at bounding box center [321, 290] width 48 height 16
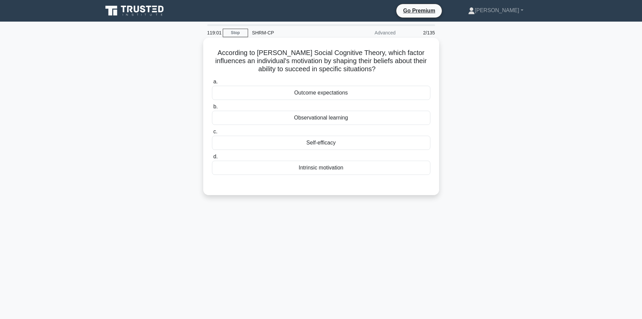
click at [341, 115] on div "Observational learning" at bounding box center [321, 118] width 218 height 14
click at [212, 109] on input "b. Observational learning" at bounding box center [212, 107] width 0 height 4
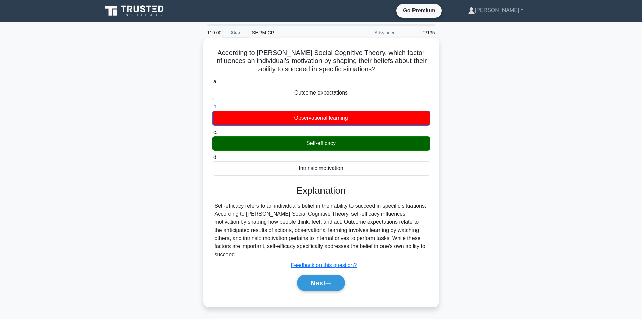
click at [342, 148] on div "Self-efficacy" at bounding box center [321, 143] width 218 height 14
click at [212, 135] on input "c. Self-efficacy" at bounding box center [212, 132] width 0 height 4
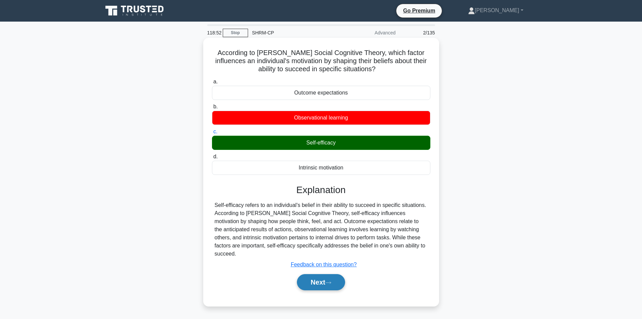
click at [322, 274] on button "Next" at bounding box center [321, 282] width 48 height 16
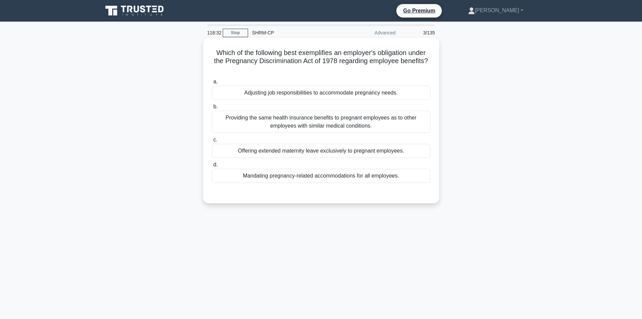
click at [397, 91] on div "Adjusting job responsibilities to accommodate pregnancy needs." at bounding box center [321, 93] width 218 height 14
click at [212, 84] on input "a. Adjusting job responsibilities to accommodate pregnancy needs." at bounding box center [212, 82] width 0 height 4
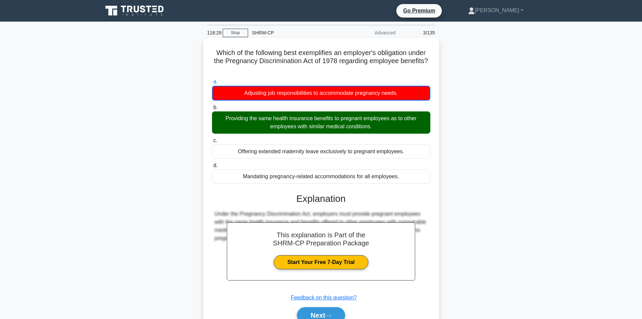
click at [251, 126] on div "Providing the same health insurance benefits to pregnant employees as to other …" at bounding box center [321, 122] width 218 height 22
click at [212, 110] on input "b. Providing the same health insurance benefits to pregnant employees as to oth…" at bounding box center [212, 107] width 0 height 4
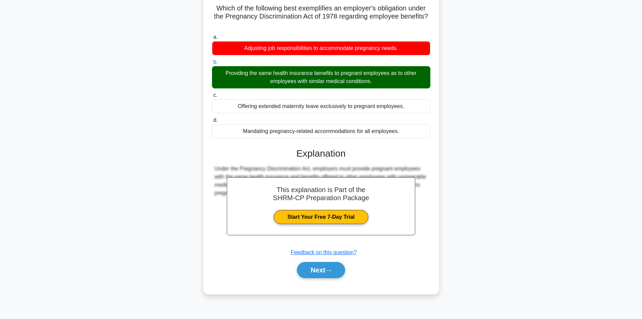
scroll to position [46, 0]
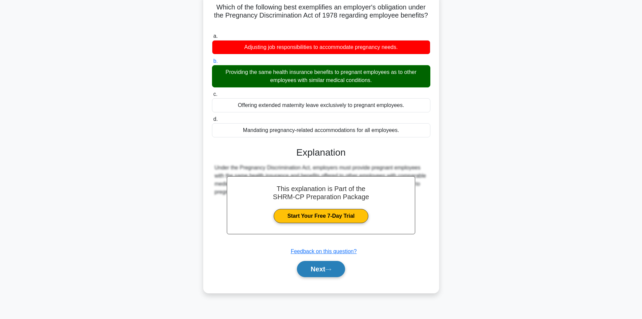
click at [329, 271] on icon at bounding box center [328, 269] width 6 height 4
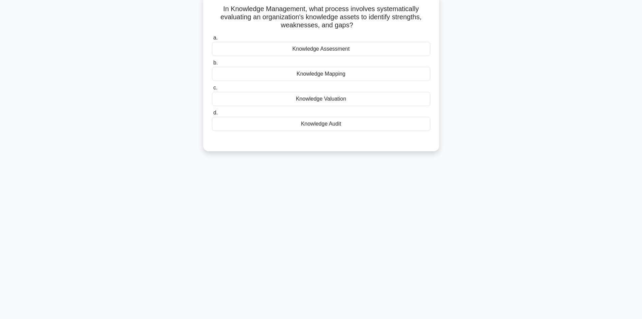
scroll to position [0, 0]
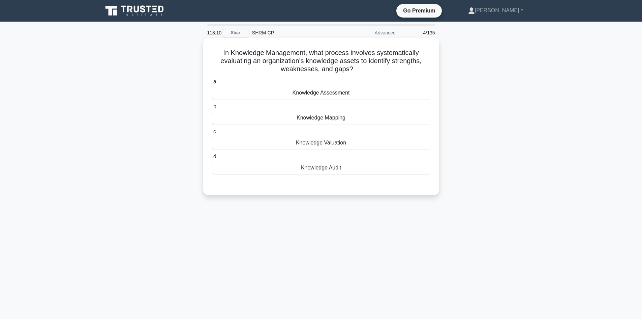
click at [343, 86] on div "Knowledge Assessment" at bounding box center [321, 93] width 218 height 14
click at [212, 84] on input "a. Knowledge Assessment" at bounding box center [212, 82] width 0 height 4
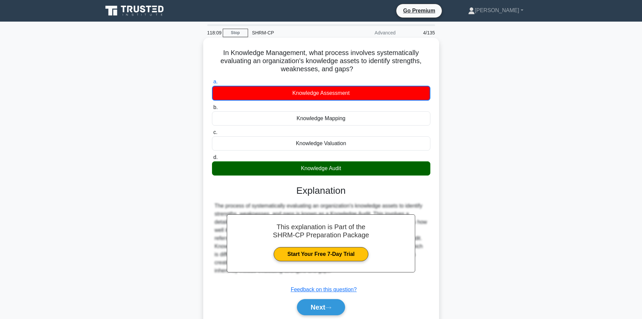
click at [379, 173] on div "Knowledge Audit" at bounding box center [321, 168] width 218 height 14
click at [212, 159] on input "d. Knowledge Audit" at bounding box center [212, 157] width 0 height 4
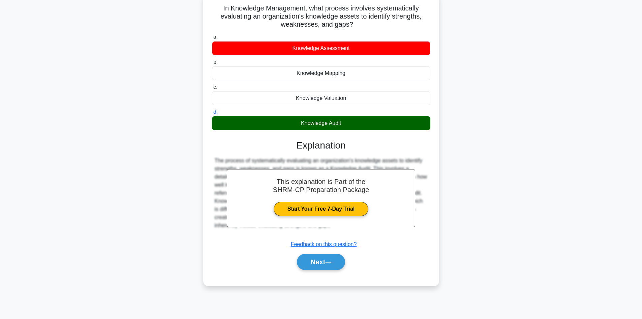
scroll to position [46, 0]
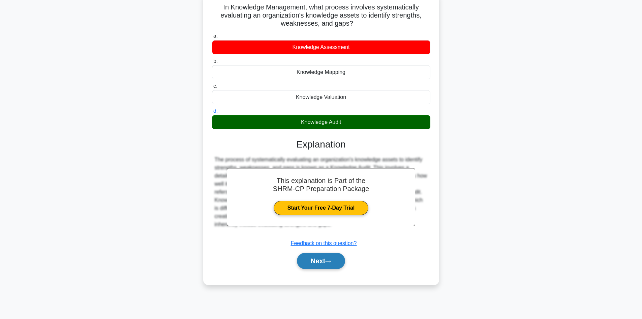
click at [331, 262] on icon at bounding box center [328, 261] width 6 height 4
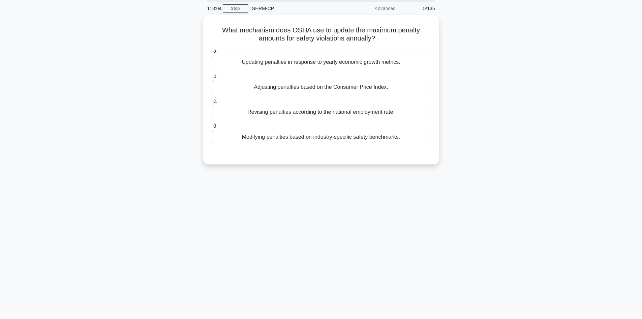
scroll to position [0, 0]
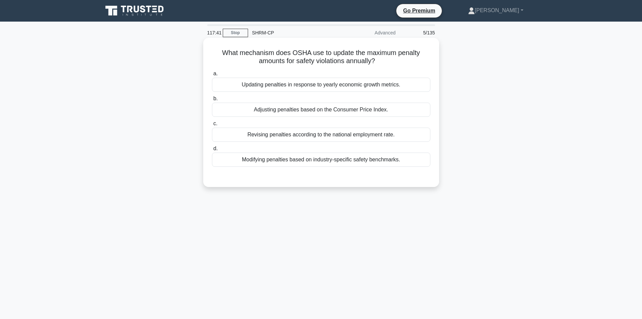
click at [362, 156] on div "Modifying penalties based on industry-specific safety benchmarks." at bounding box center [321, 159] width 218 height 14
click at [212, 151] on input "d. Modifying penalties based on industry-specific safety benchmarks." at bounding box center [212, 148] width 0 height 4
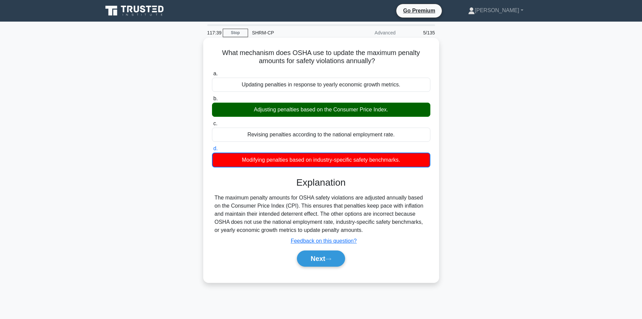
click at [324, 111] on div "Adjusting penalties based on the Consumer Price Index." at bounding box center [321, 110] width 218 height 14
click at [212, 101] on input "b. Adjusting penalties based on the Consumer Price Index." at bounding box center [212, 98] width 0 height 4
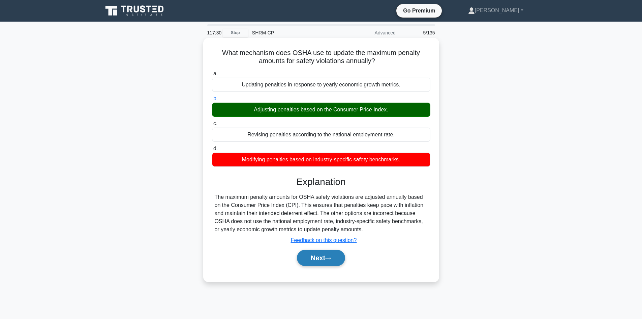
click at [323, 260] on button "Next" at bounding box center [321, 258] width 48 height 16
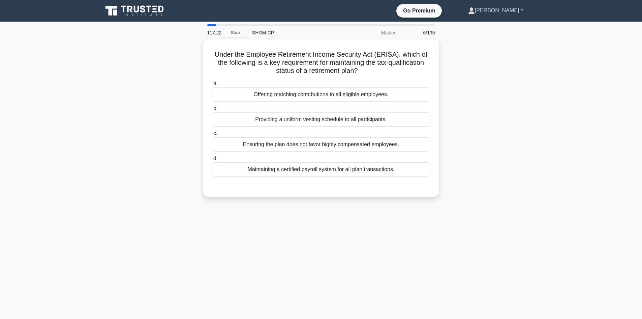
click at [516, 6] on link "[PERSON_NAME]" at bounding box center [496, 10] width 88 height 13
click at [562, 83] on main "117:21 Stop SHRM-CP Master 6/135 Under the Employee Retirement Income Security …" at bounding box center [321, 193] width 642 height 343
click at [240, 32] on link "Stop" at bounding box center [235, 33] width 25 height 8
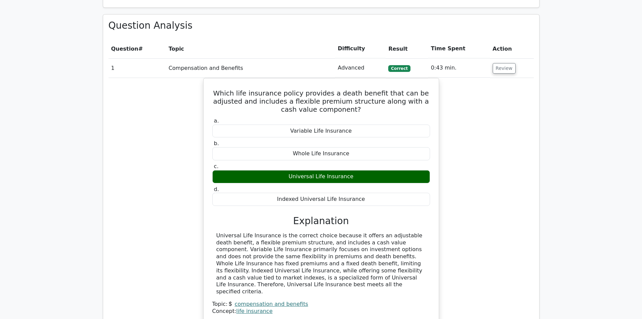
scroll to position [438, 0]
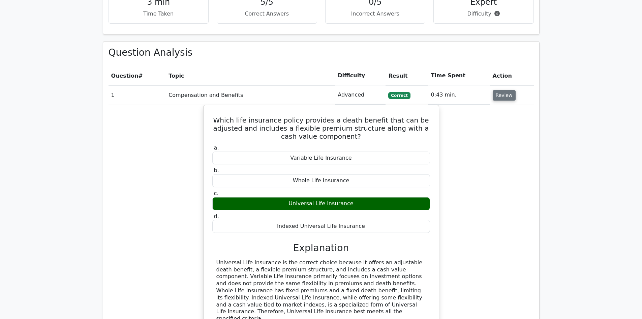
click at [501, 90] on button "Review" at bounding box center [504, 95] width 23 height 10
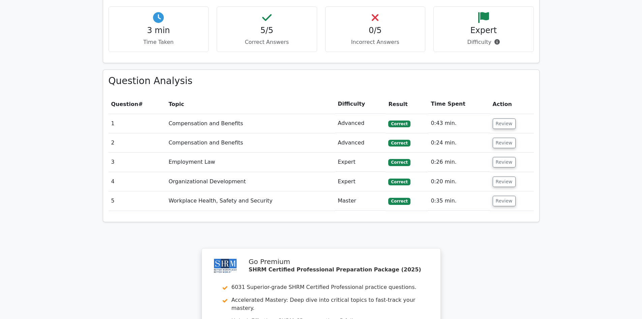
scroll to position [405, 0]
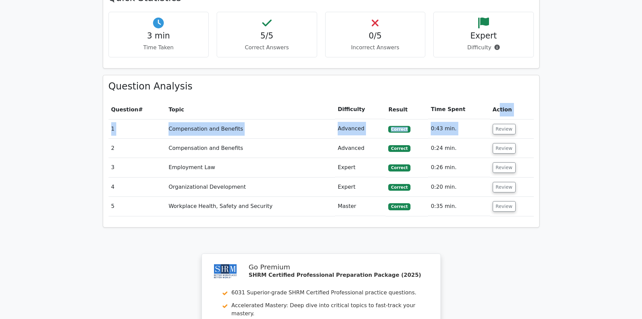
click at [497, 100] on table "Question # Topic Difficulty Result Time Spent Action 1 Compensation and Benefit…" at bounding box center [322, 158] width 426 height 116
click at [497, 124] on button "Review" at bounding box center [504, 129] width 23 height 10
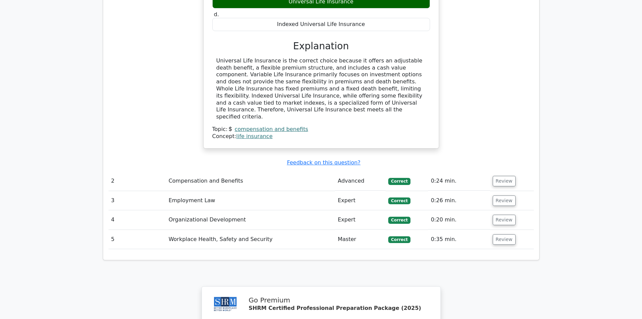
scroll to position [641, 0]
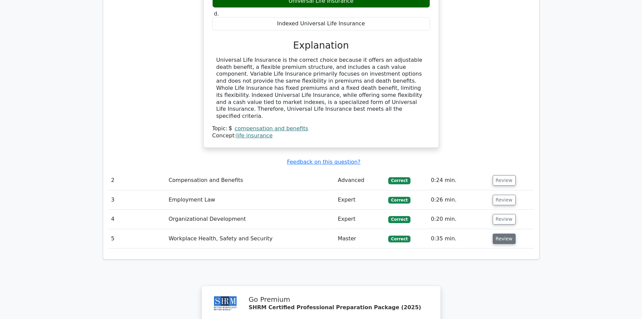
click at [505, 233] on button "Review" at bounding box center [504, 238] width 23 height 10
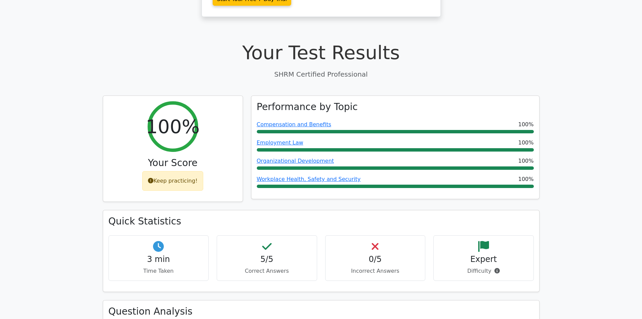
scroll to position [202, 0]
